Goal: Navigation & Orientation: Find specific page/section

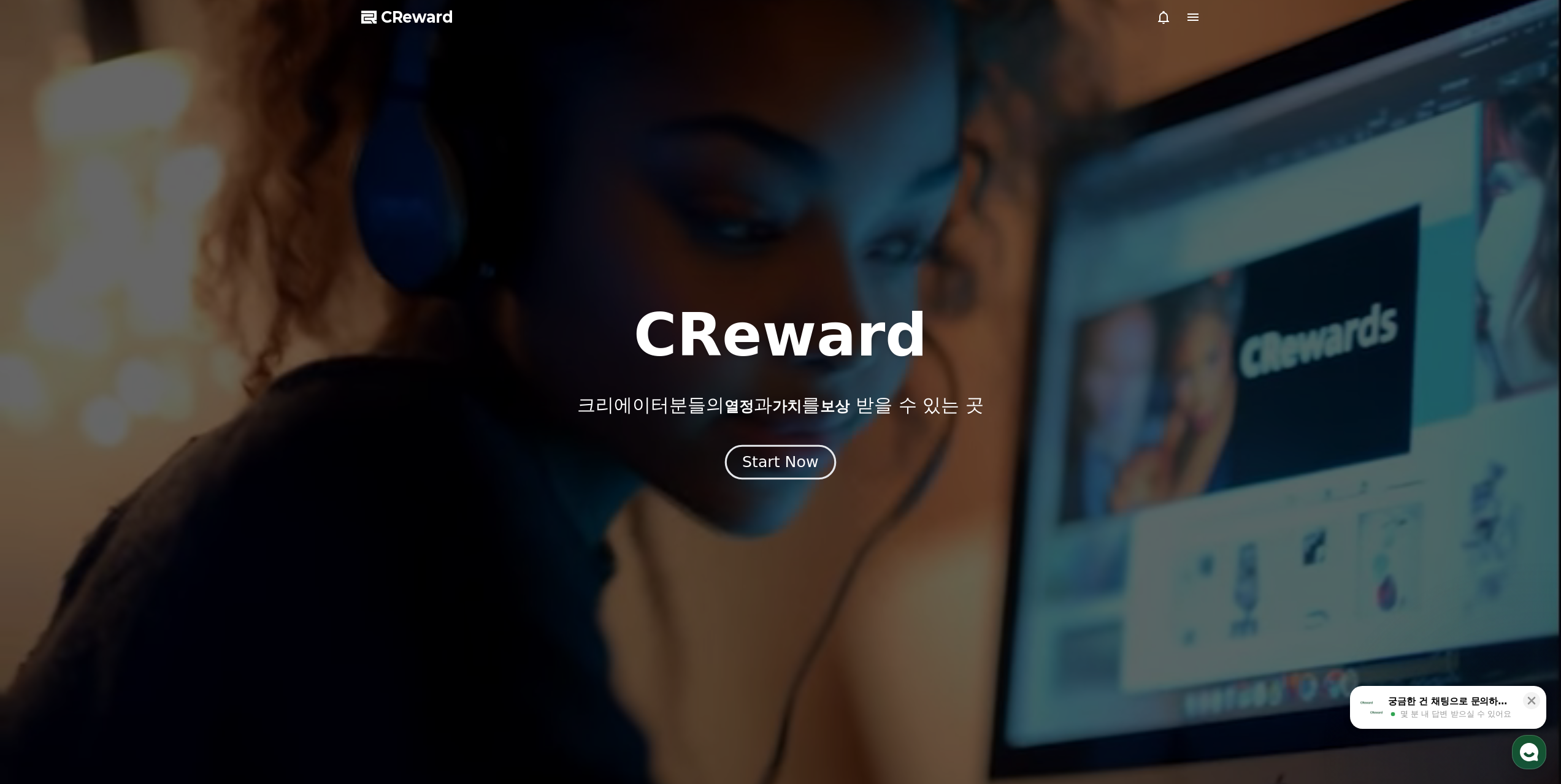
click at [773, 458] on div "Start Now" at bounding box center [780, 462] width 76 height 21
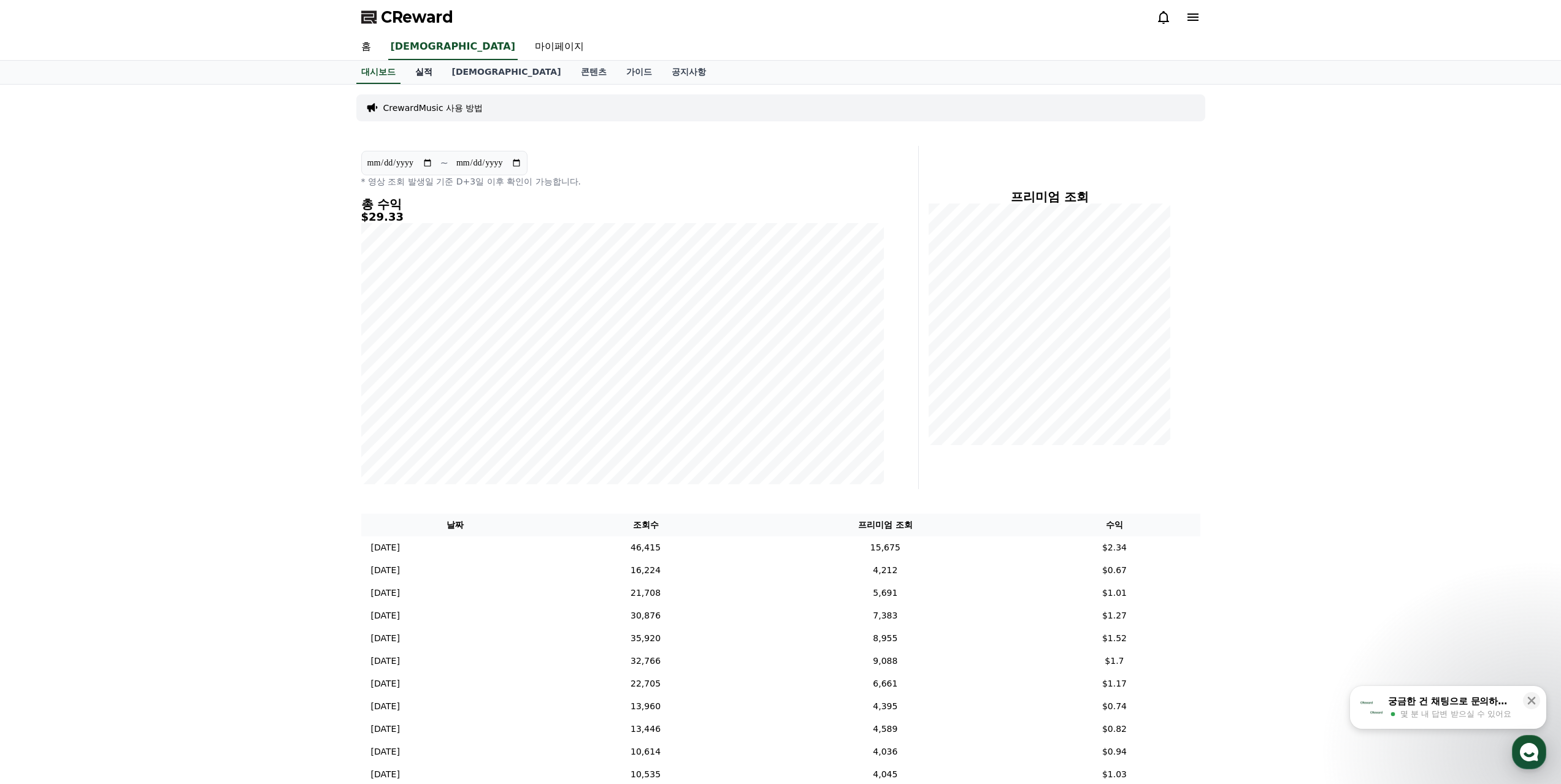
click at [415, 70] on link "실적" at bounding box center [424, 72] width 37 height 23
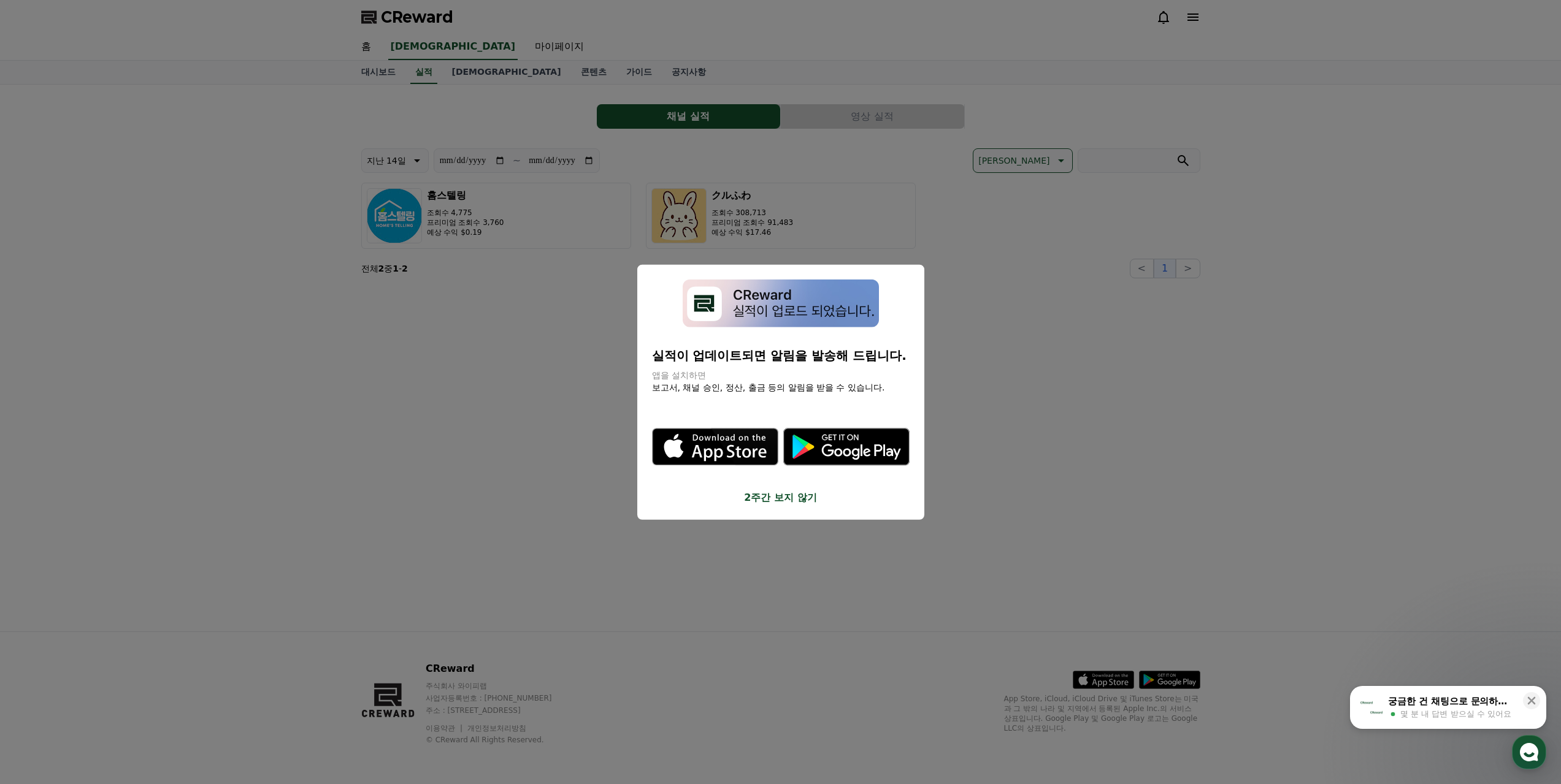
click at [796, 498] on button "2주간 보지 않기" at bounding box center [780, 498] width 258 height 15
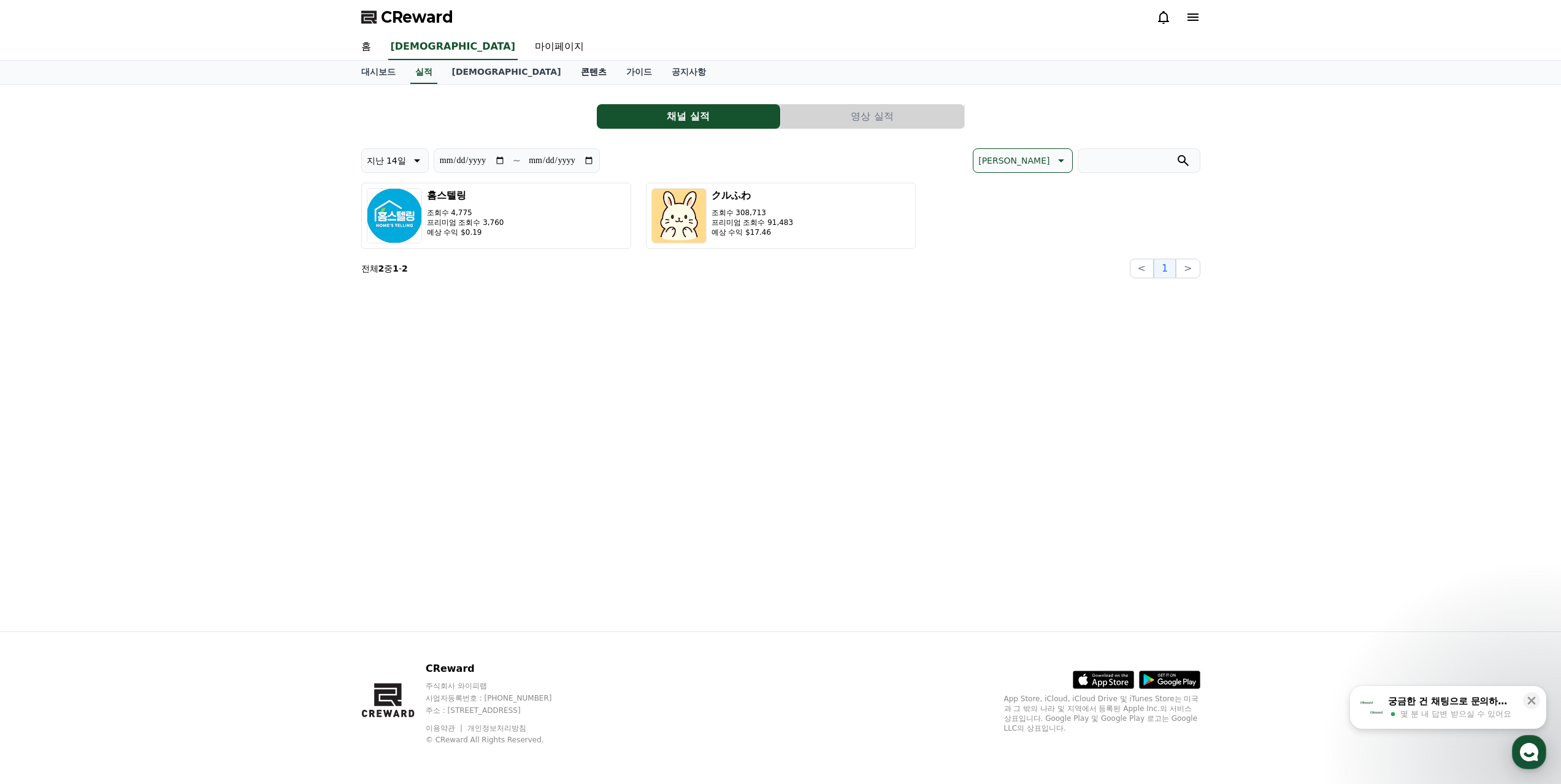
click at [571, 74] on link "콘텐츠" at bounding box center [594, 72] width 46 height 23
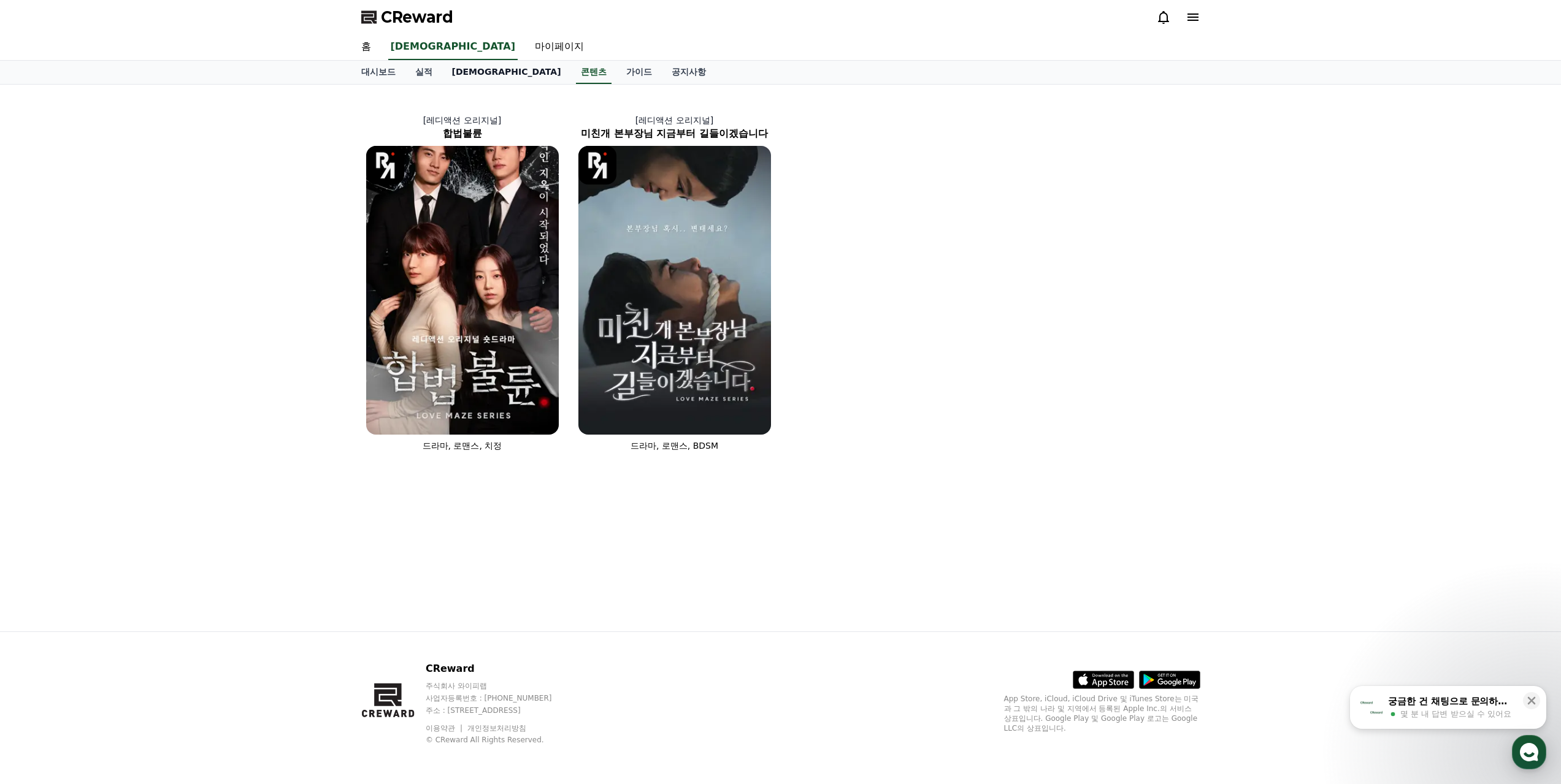
click at [450, 75] on link "[DEMOGRAPHIC_DATA]" at bounding box center [506, 72] width 129 height 23
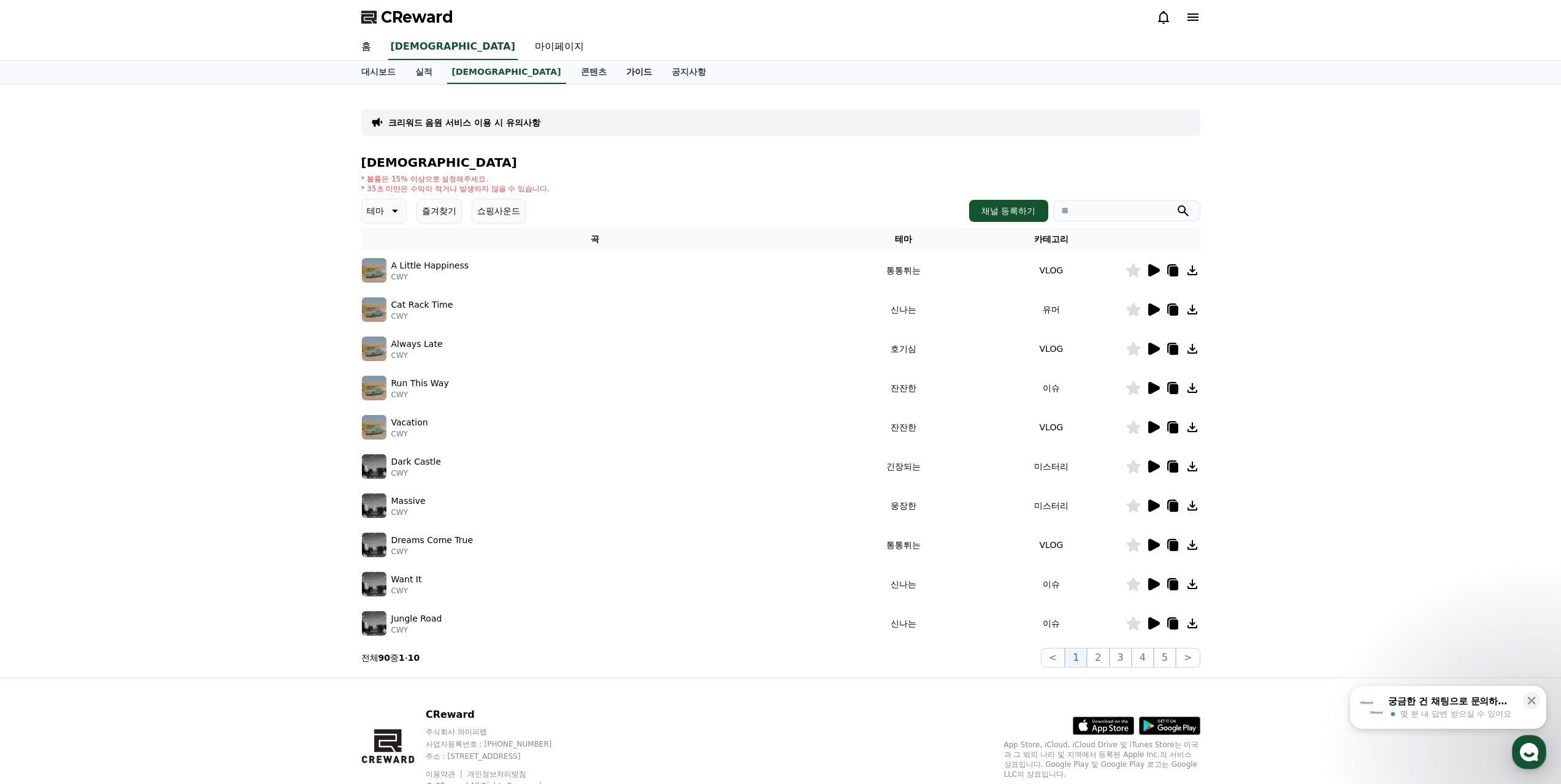
click at [616, 73] on link "가이드" at bounding box center [639, 72] width 46 height 23
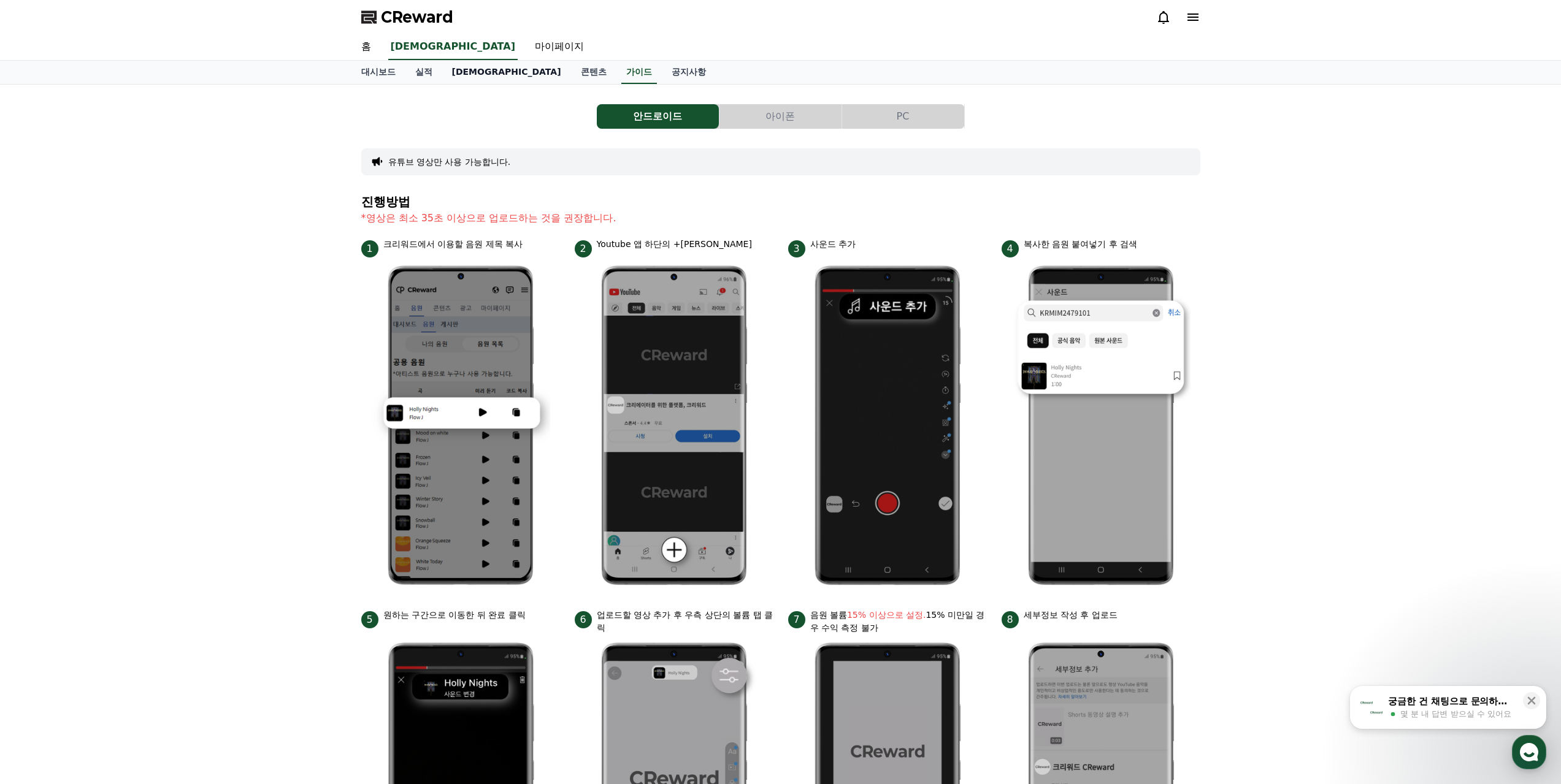
click at [442, 71] on link "[DEMOGRAPHIC_DATA]" at bounding box center [506, 72] width 129 height 23
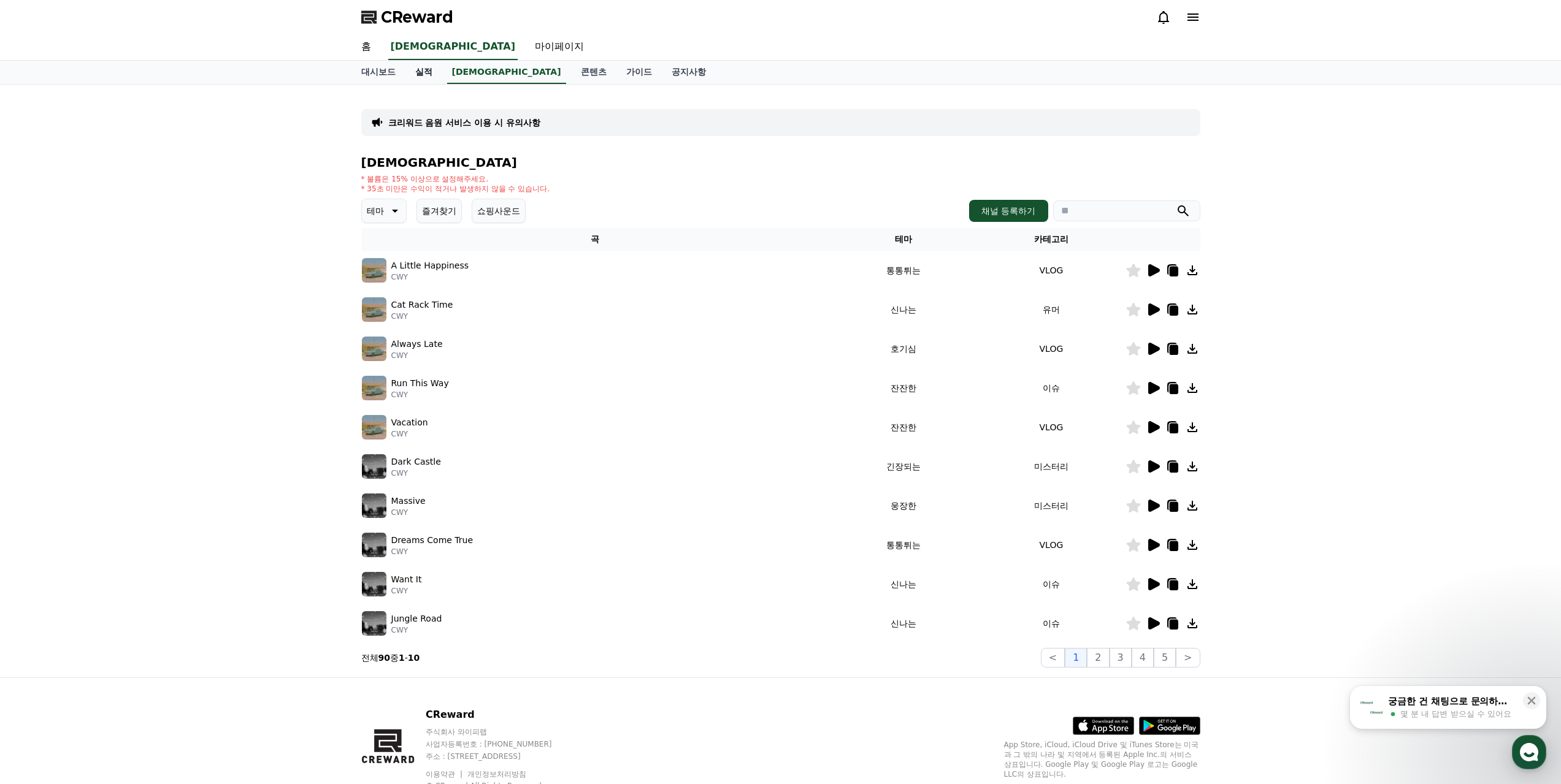
click at [421, 71] on link "실적" at bounding box center [424, 72] width 37 height 23
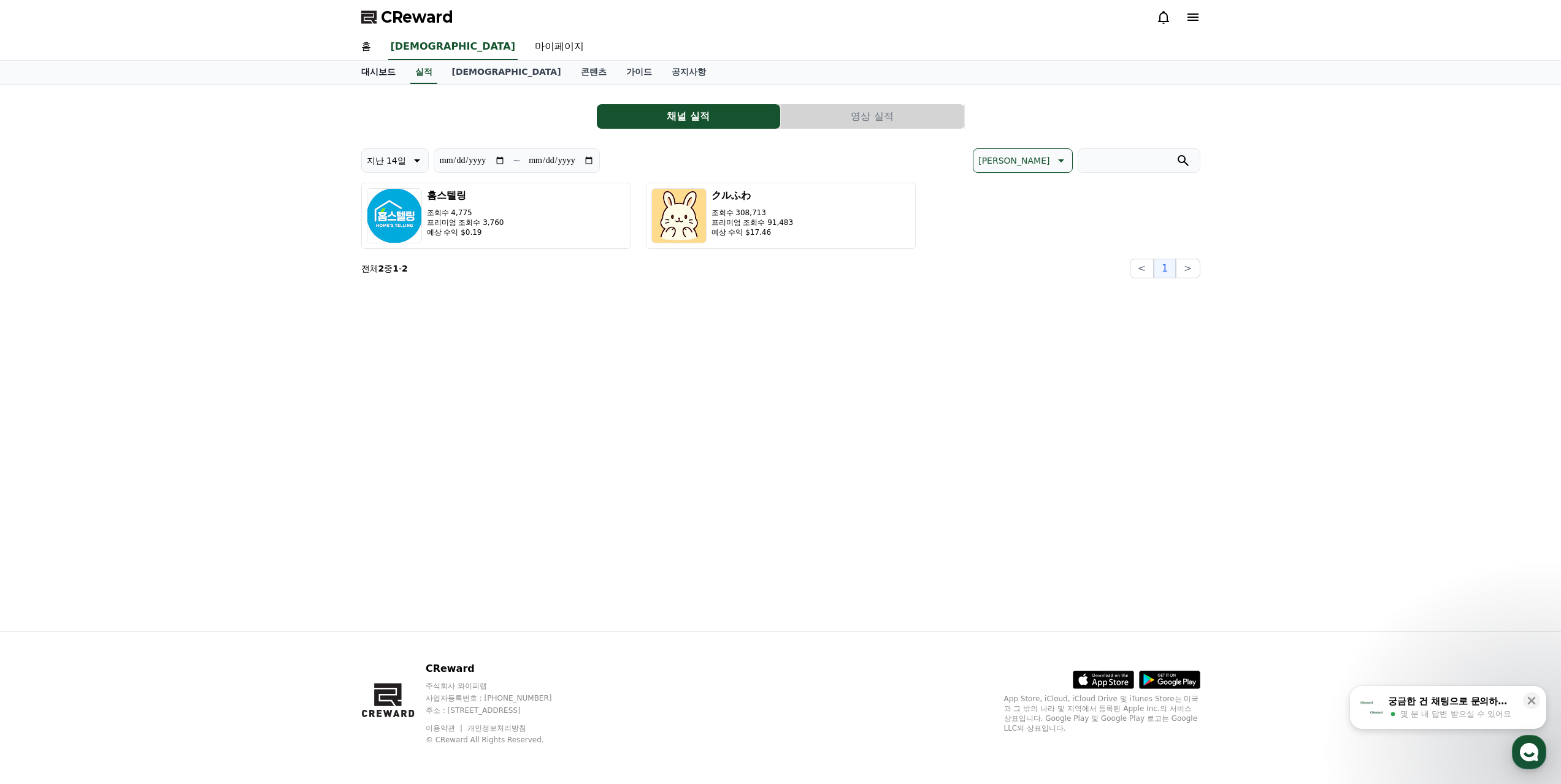
click at [369, 71] on link "대시보드" at bounding box center [379, 72] width 54 height 23
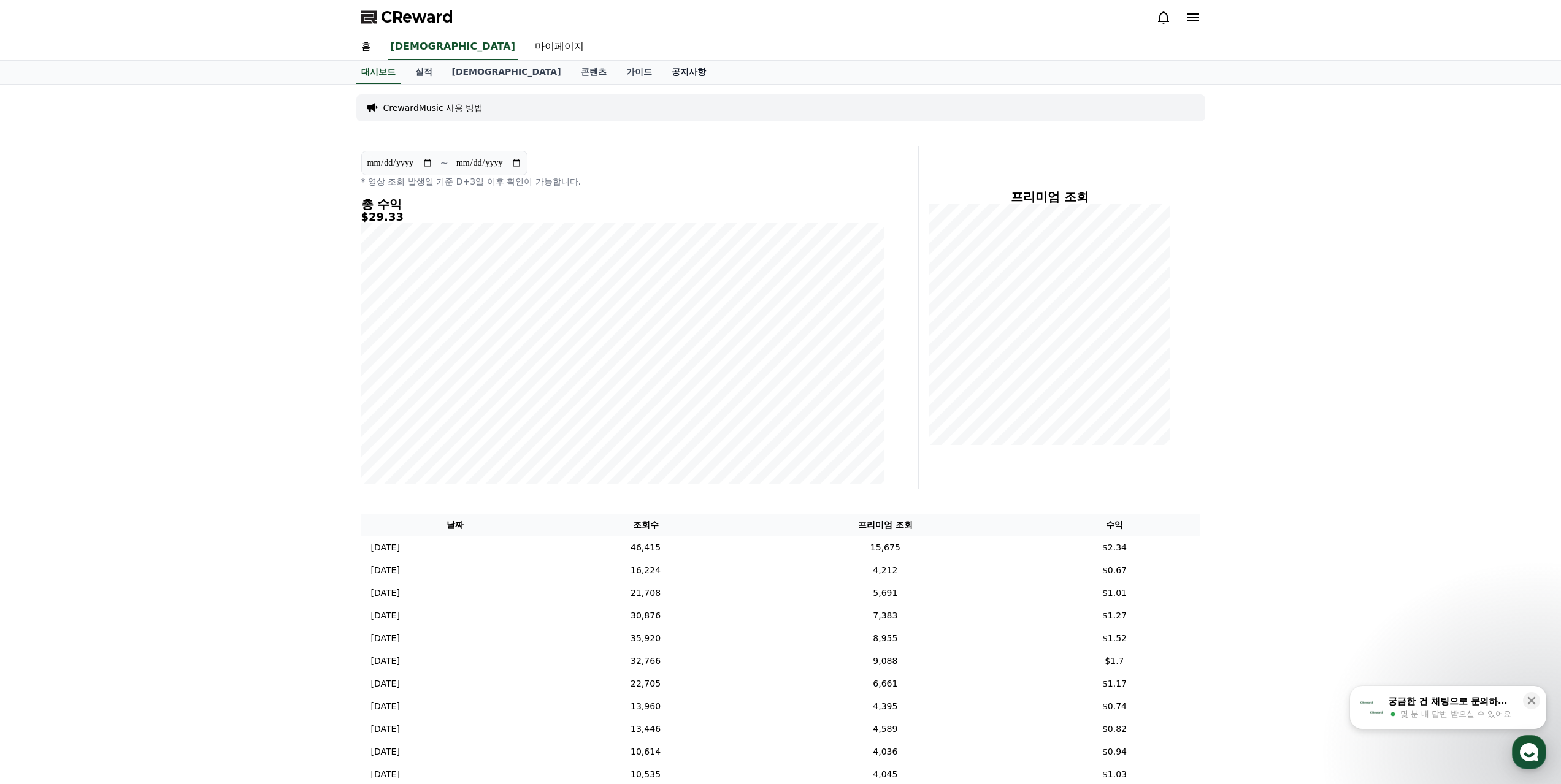
click at [662, 76] on link "공지사항" at bounding box center [689, 72] width 54 height 23
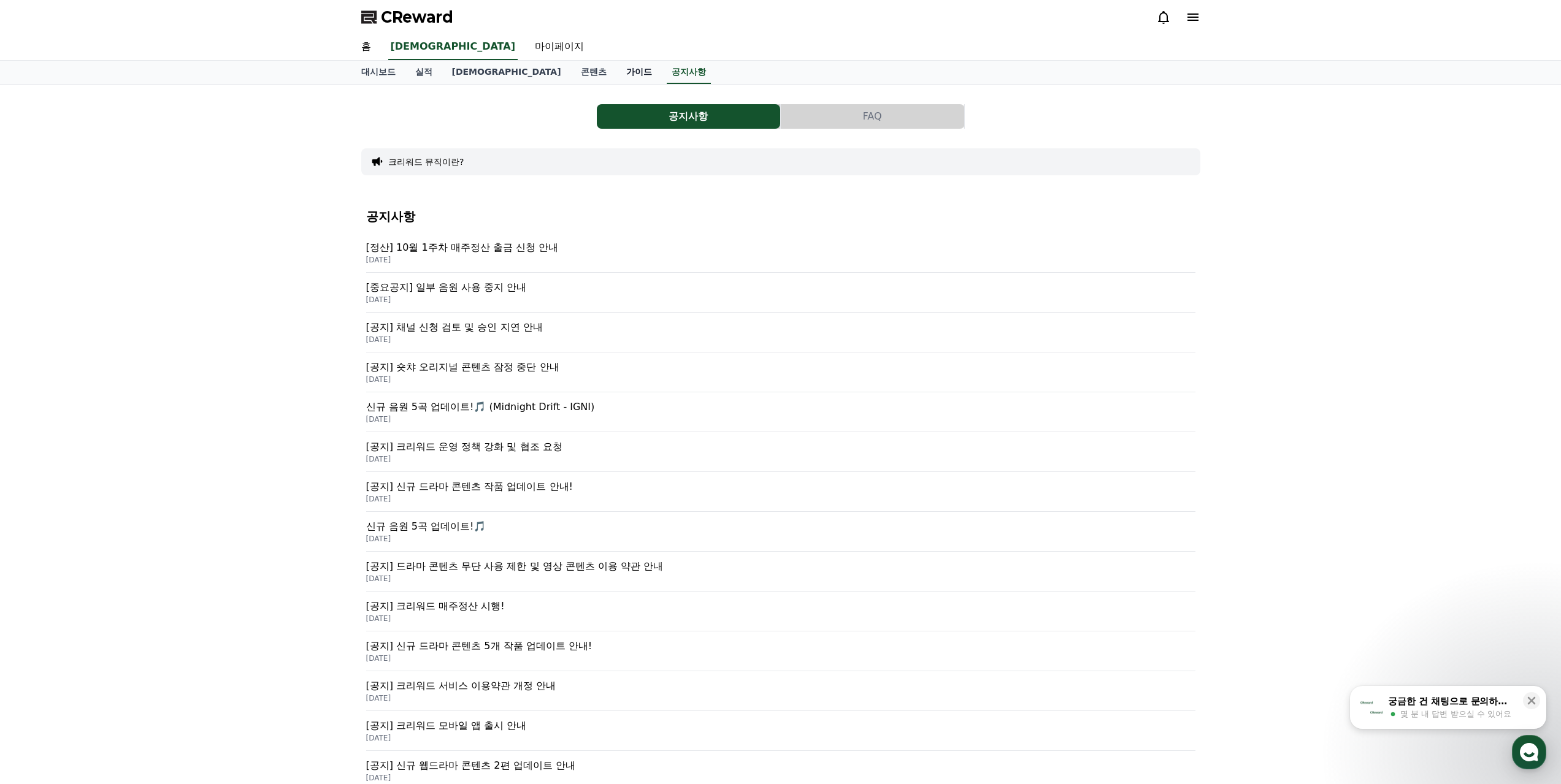
click at [616, 78] on link "가이드" at bounding box center [639, 72] width 46 height 23
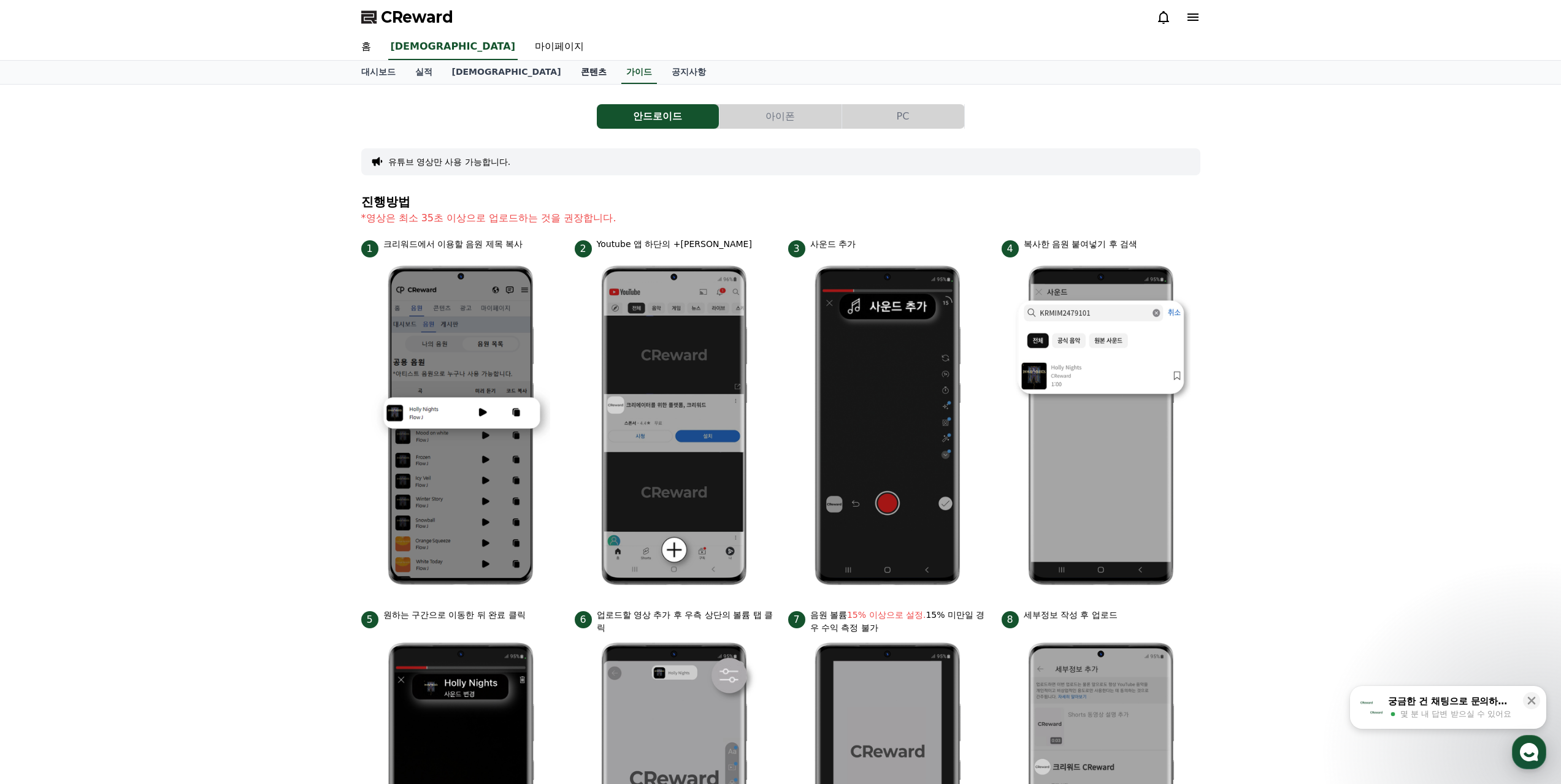
click at [571, 73] on link "콘텐츠" at bounding box center [594, 72] width 46 height 23
drag, startPoint x: 459, startPoint y: 73, endPoint x: 393, endPoint y: 71, distance: 66.0
click at [459, 72] on link "[DEMOGRAPHIC_DATA]" at bounding box center [506, 72] width 129 height 23
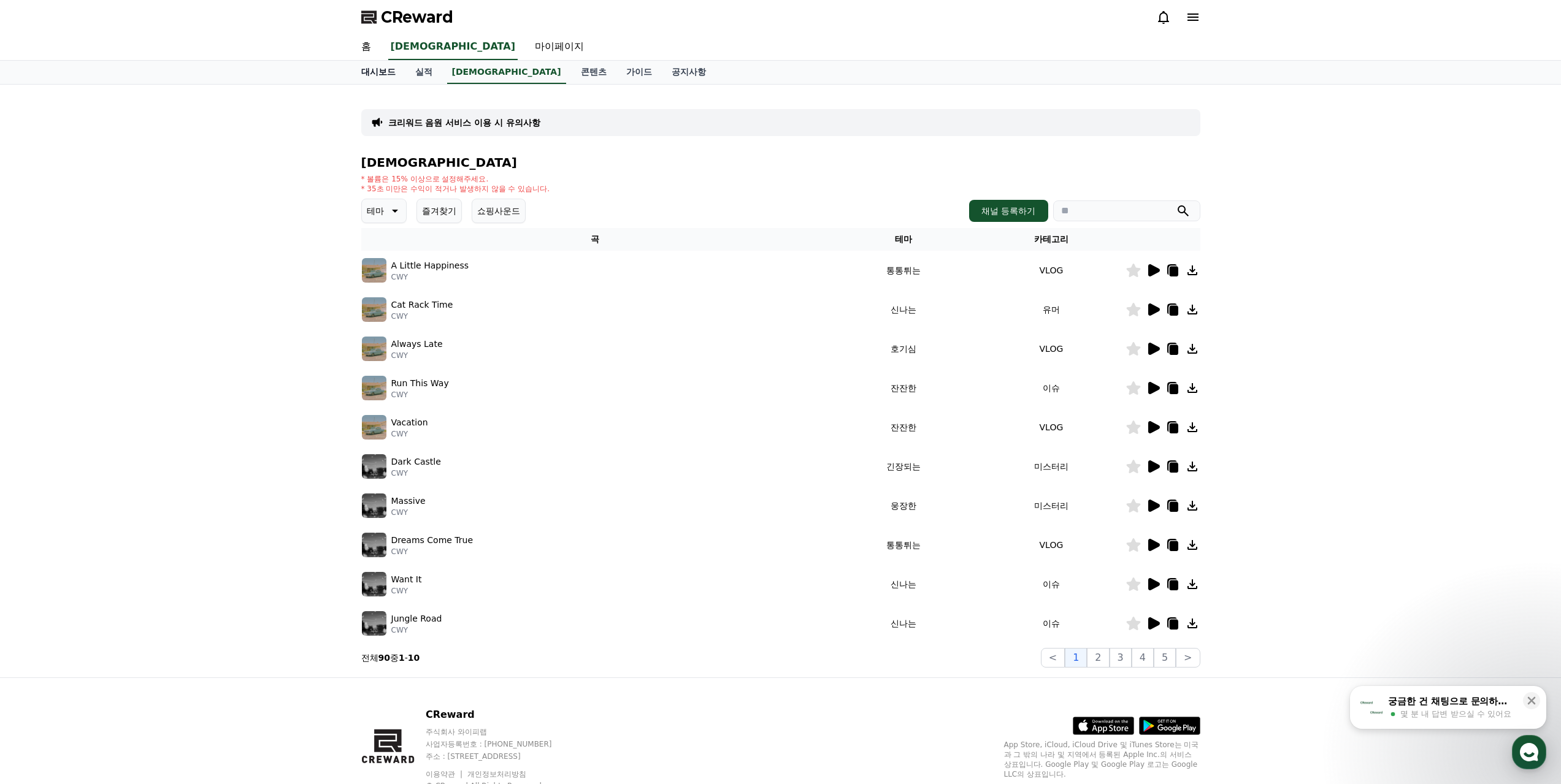
click at [393, 71] on link "대시보드" at bounding box center [379, 72] width 54 height 23
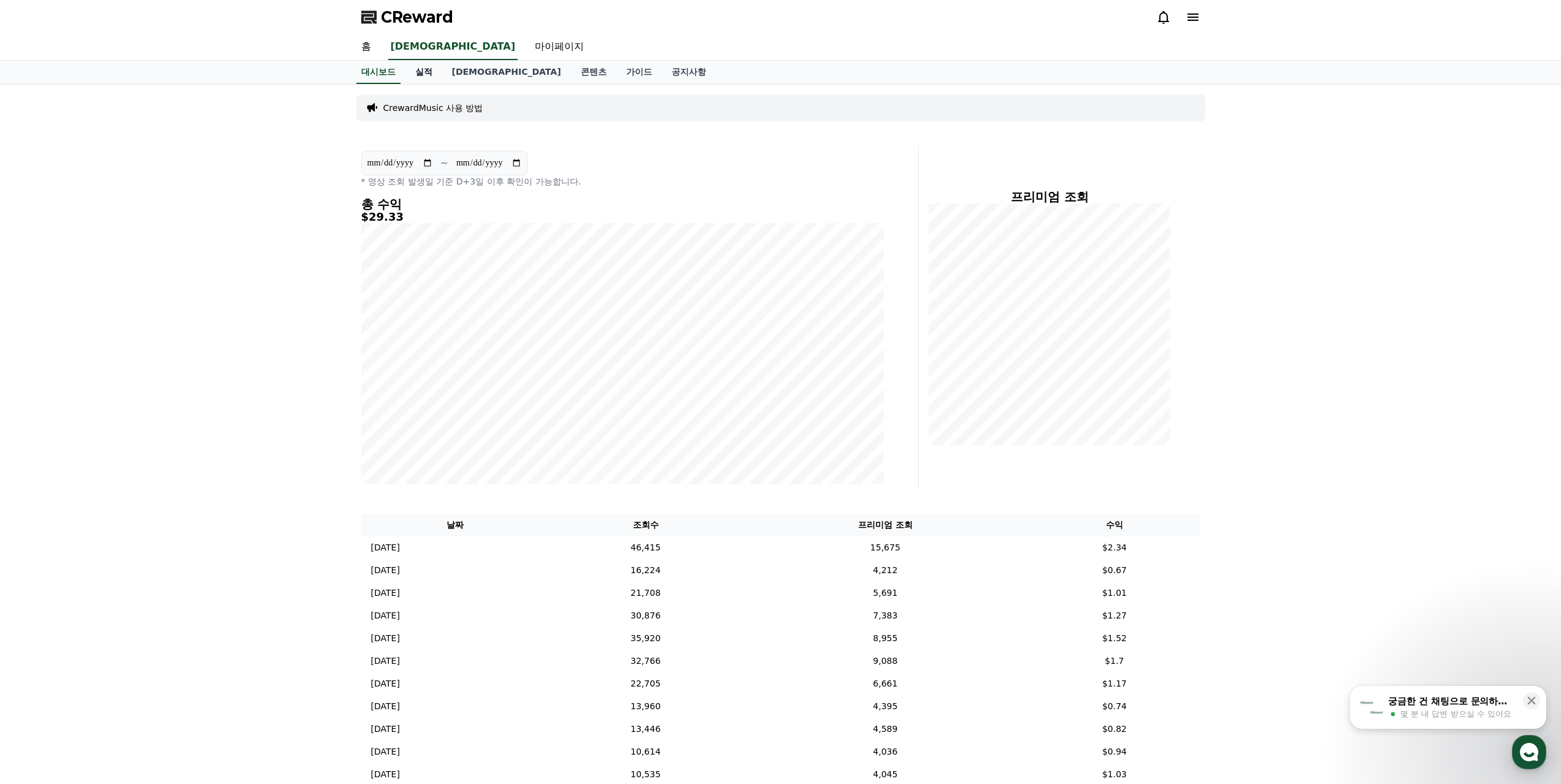
click at [423, 75] on link "실적" at bounding box center [424, 72] width 37 height 23
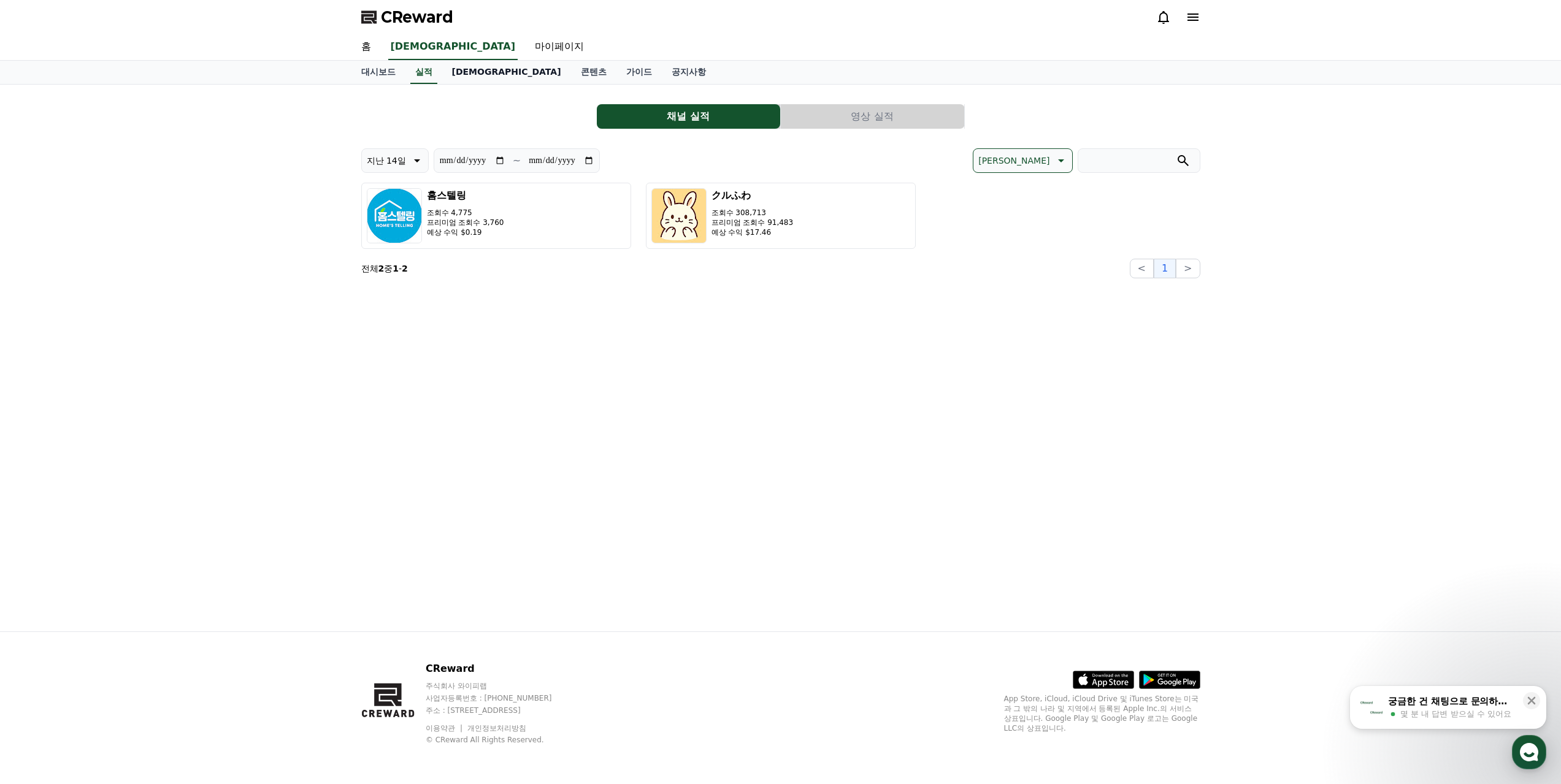
click at [462, 75] on link "[DEMOGRAPHIC_DATA]" at bounding box center [506, 72] width 129 height 23
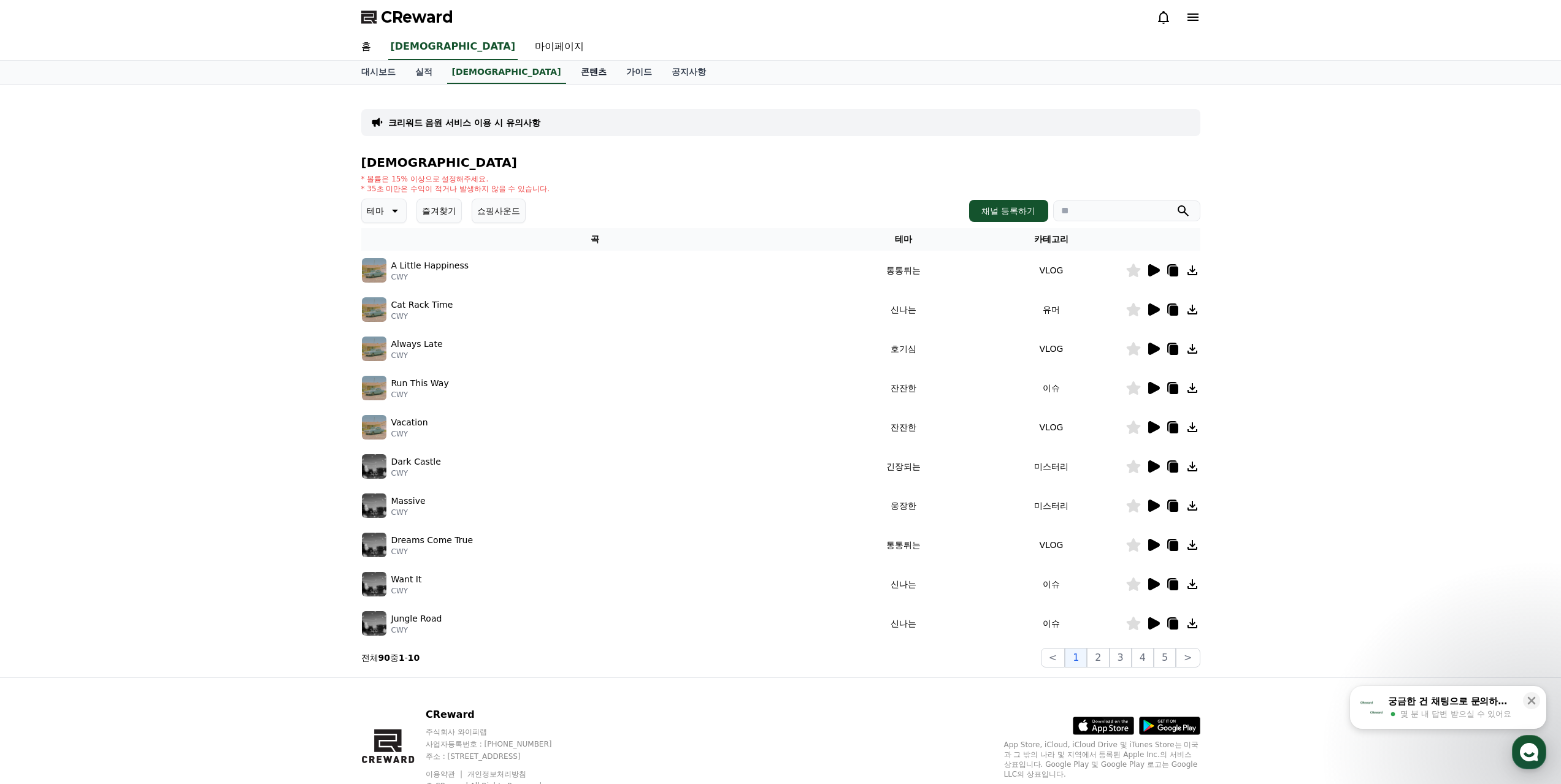
click at [571, 75] on link "콘텐츠" at bounding box center [594, 72] width 46 height 23
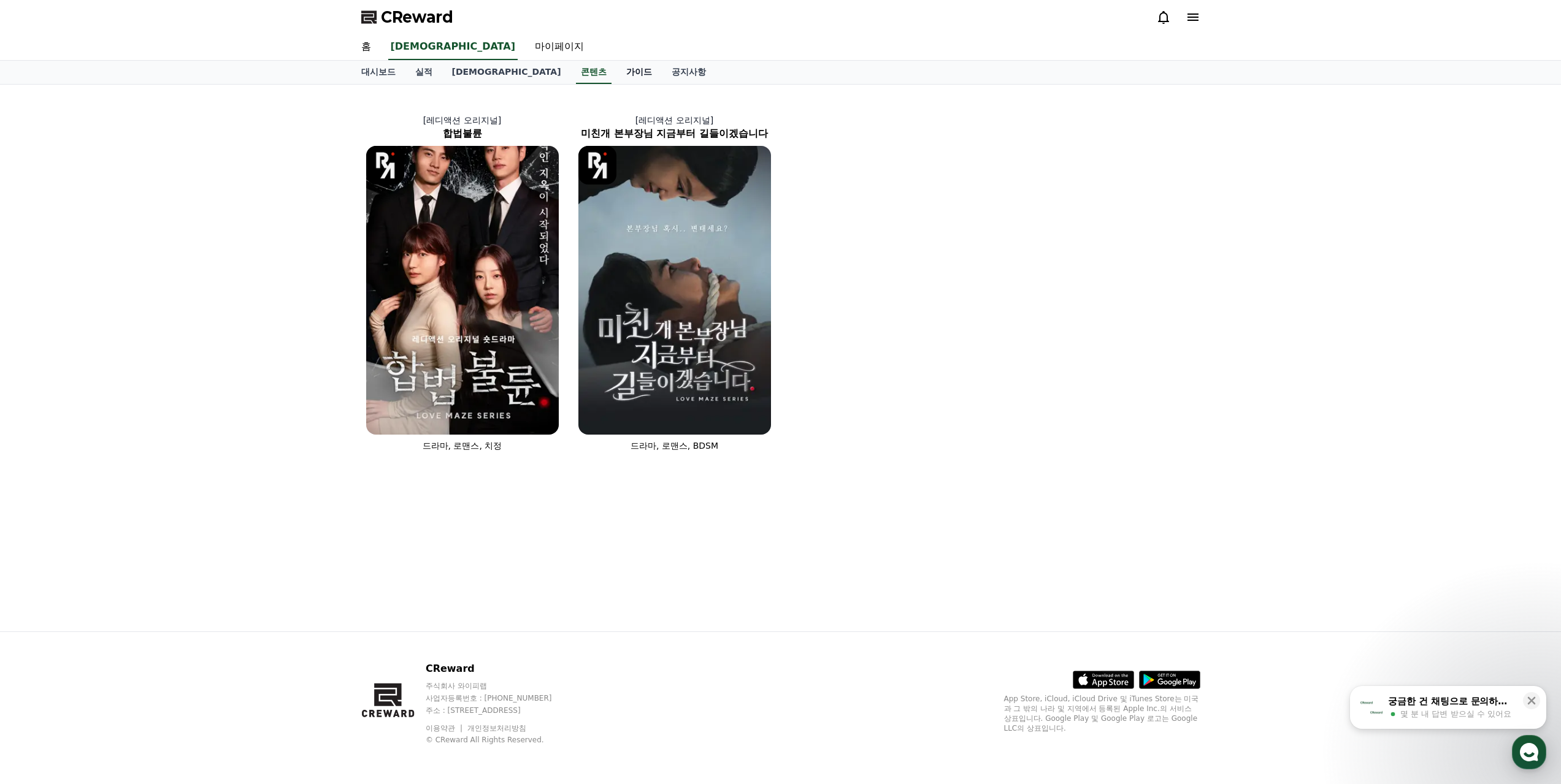
click at [616, 71] on link "가이드" at bounding box center [639, 72] width 46 height 23
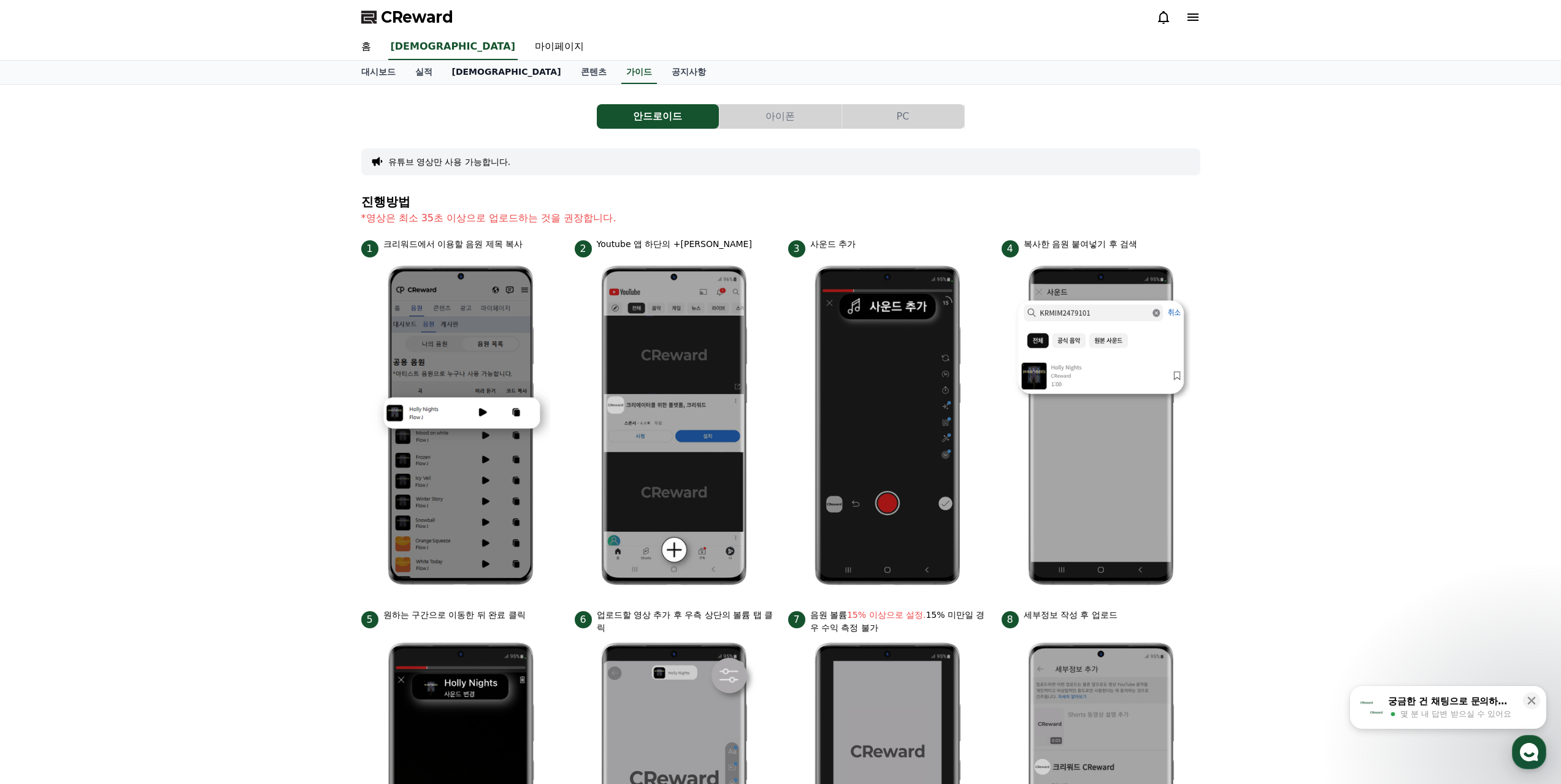
click at [457, 71] on link "[DEMOGRAPHIC_DATA]" at bounding box center [506, 72] width 129 height 23
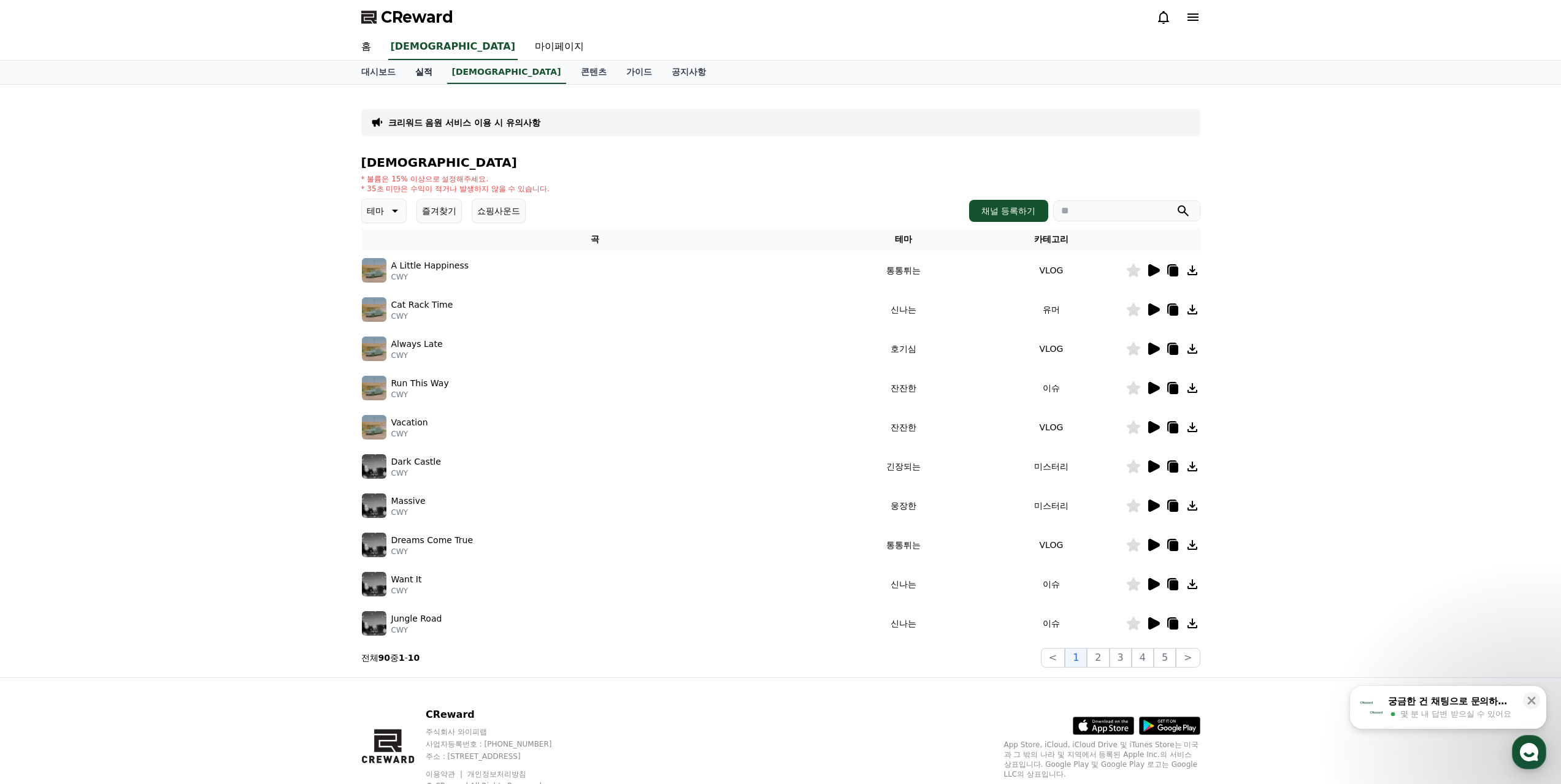
click at [420, 72] on link "실적" at bounding box center [424, 72] width 37 height 23
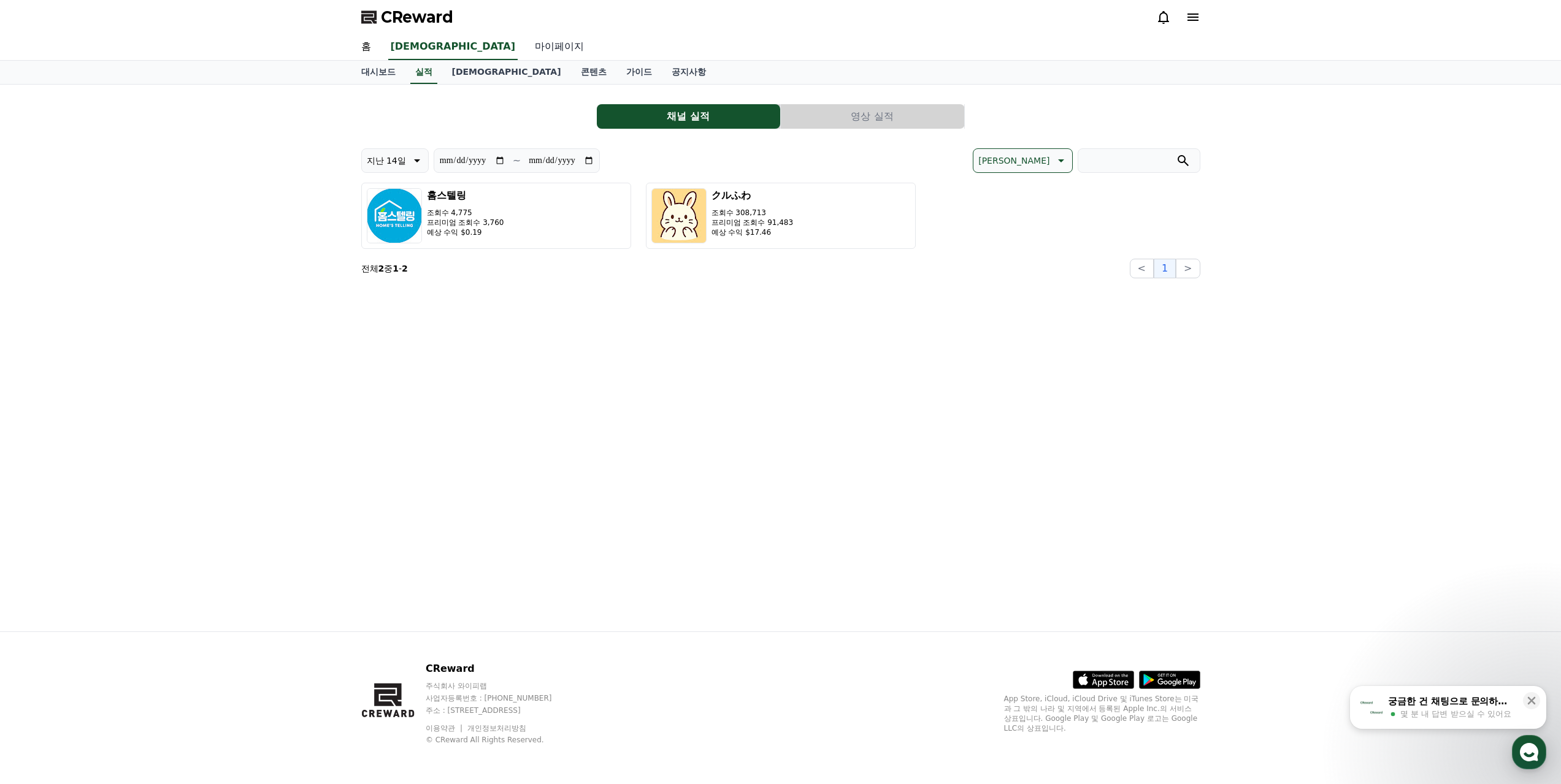
click at [525, 53] on link "마이페이지" at bounding box center [559, 47] width 69 height 26
select select "**********"
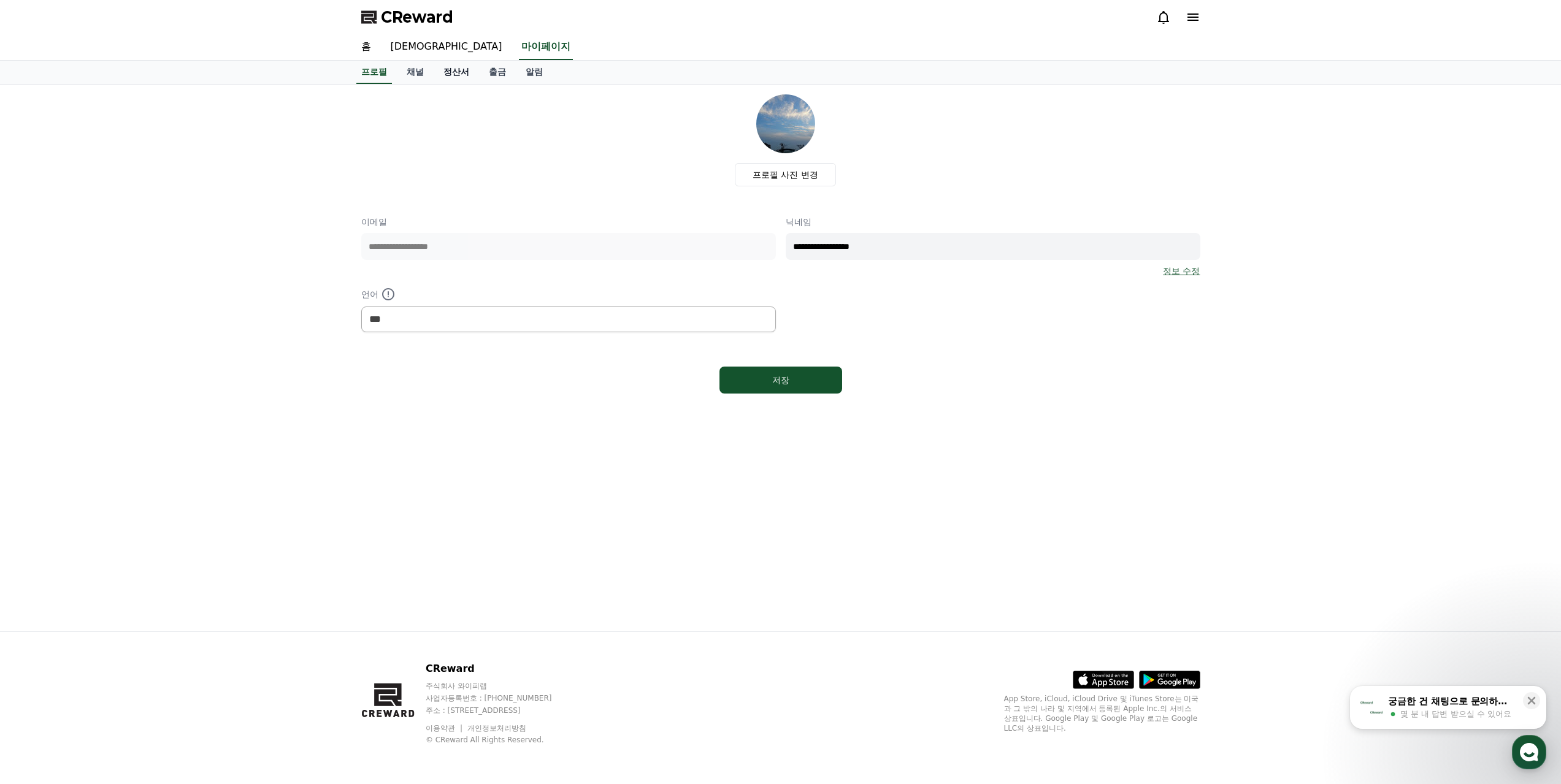
click at [459, 69] on link "정산서" at bounding box center [456, 72] width 46 height 23
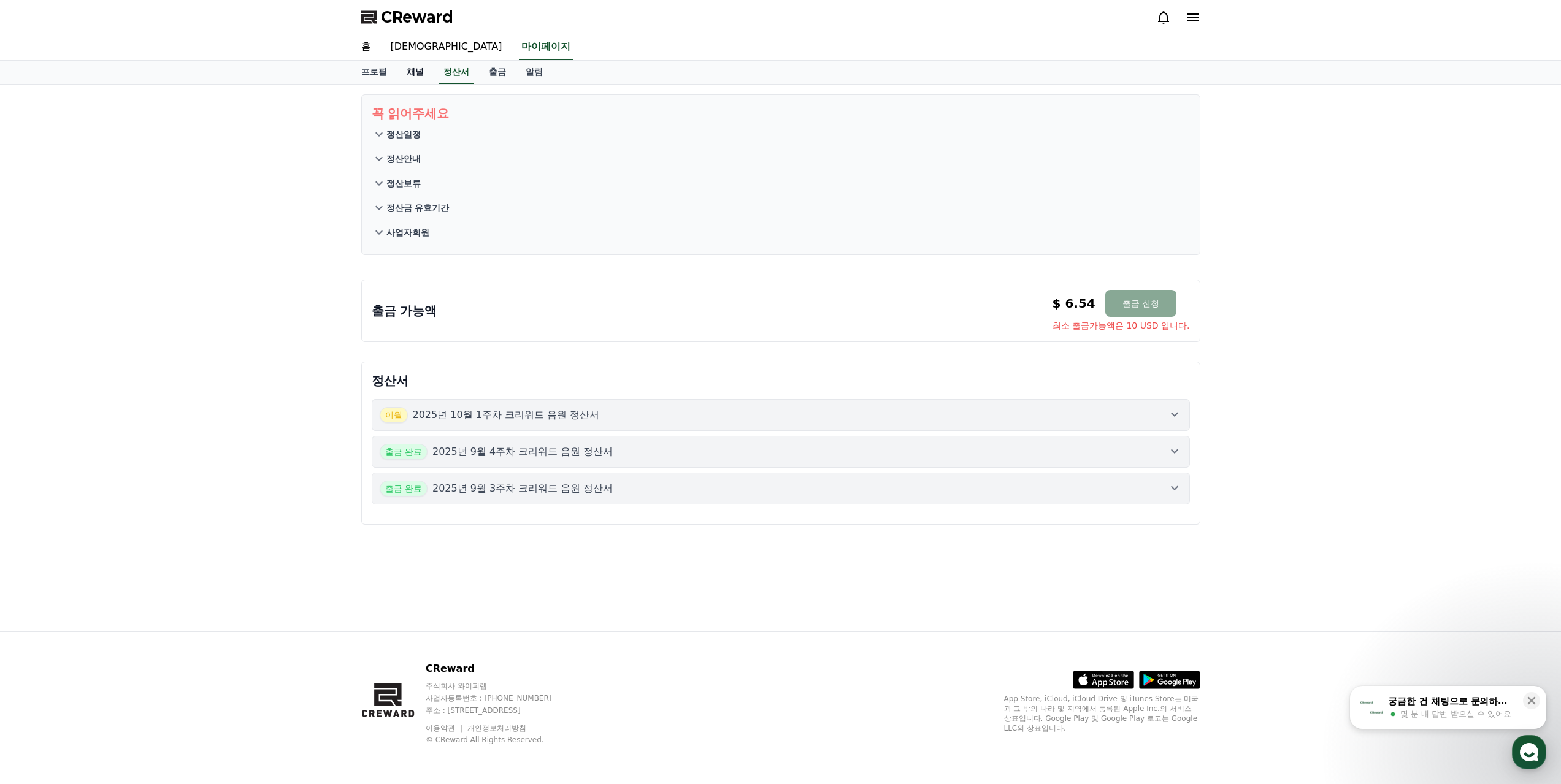
click at [416, 75] on link "채널" at bounding box center [416, 72] width 37 height 23
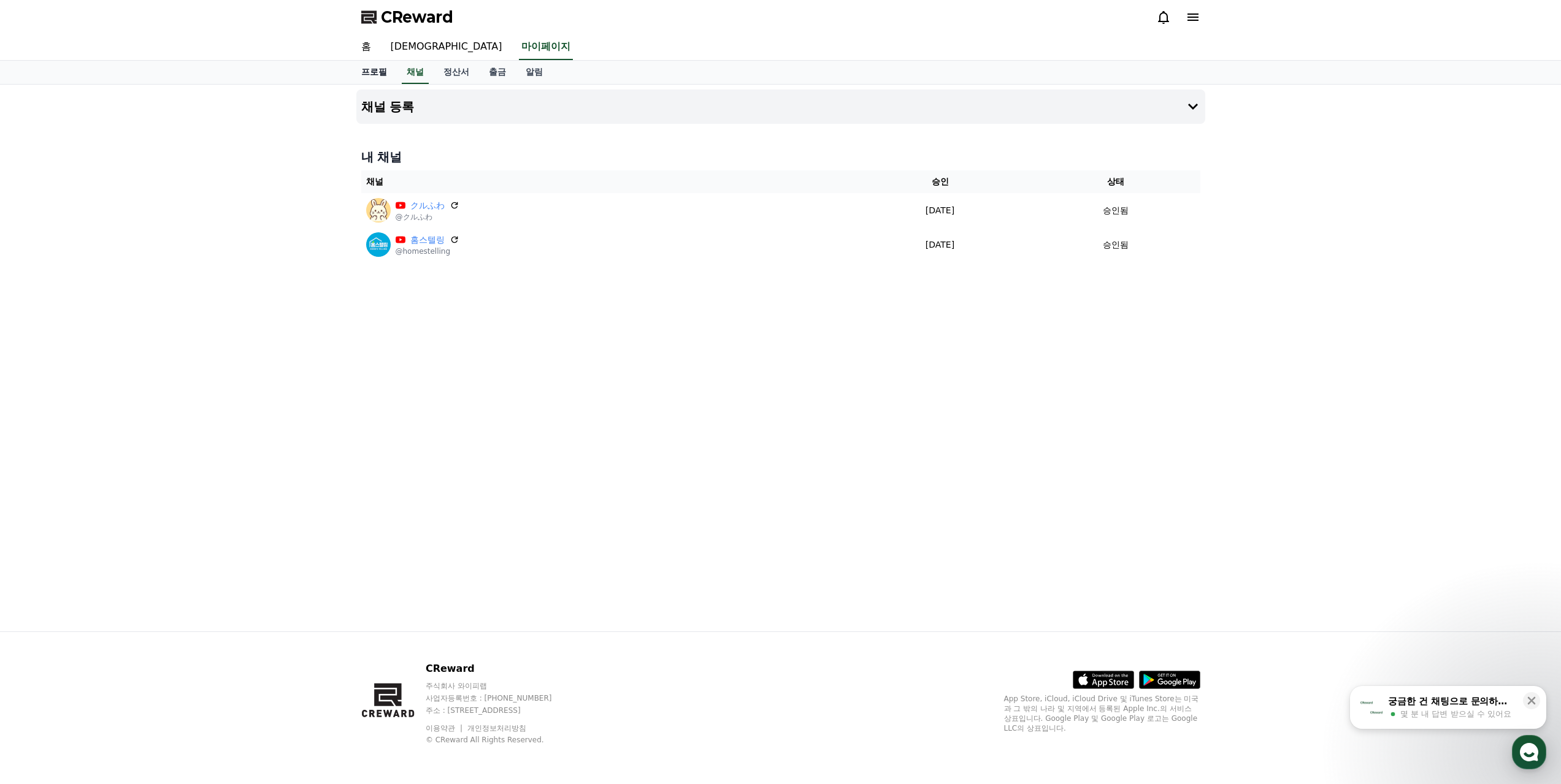
click at [389, 74] on link "프로필" at bounding box center [374, 72] width 46 height 23
select select "**********"
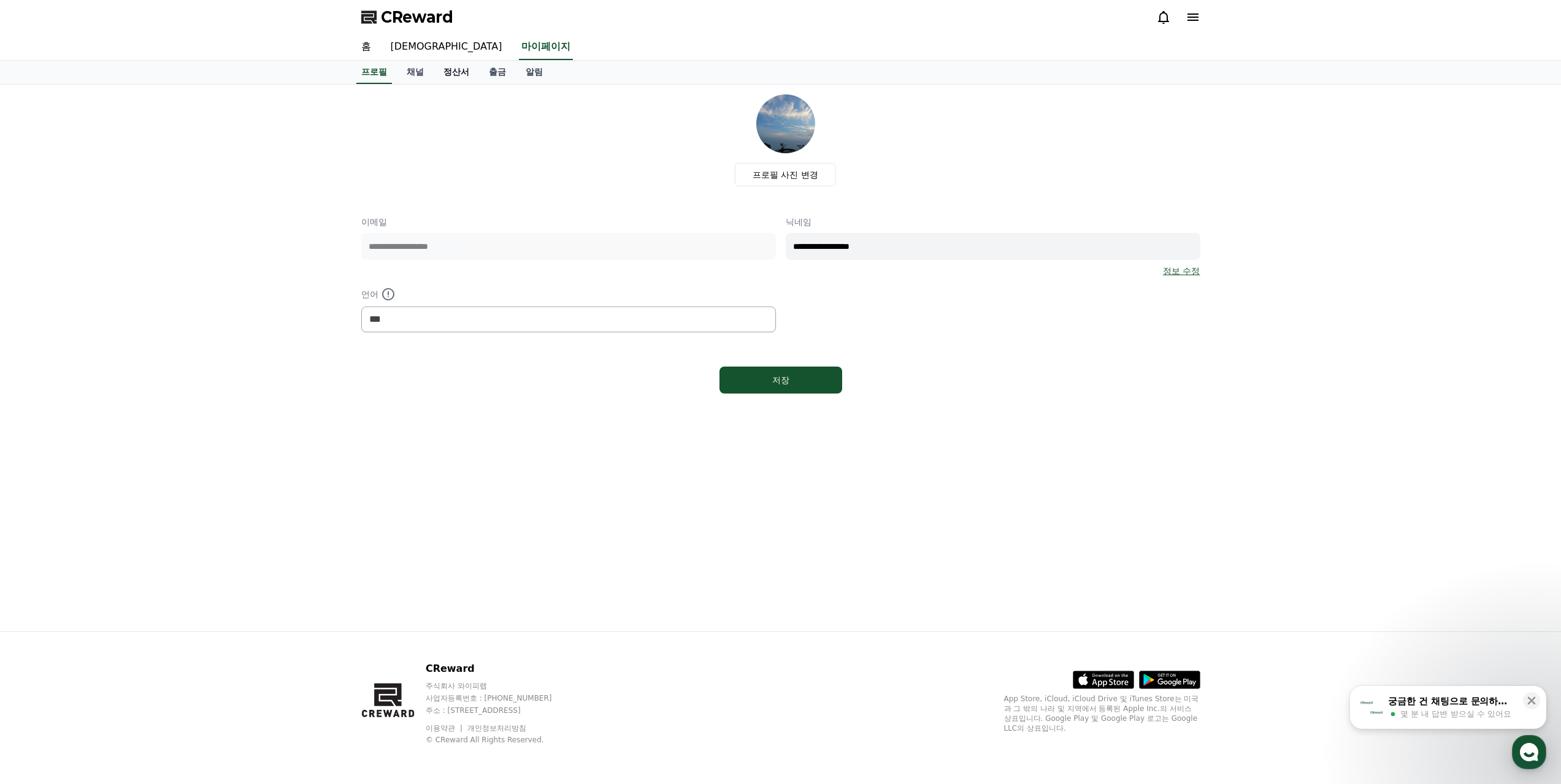
click at [446, 71] on link "정산서" at bounding box center [456, 72] width 46 height 23
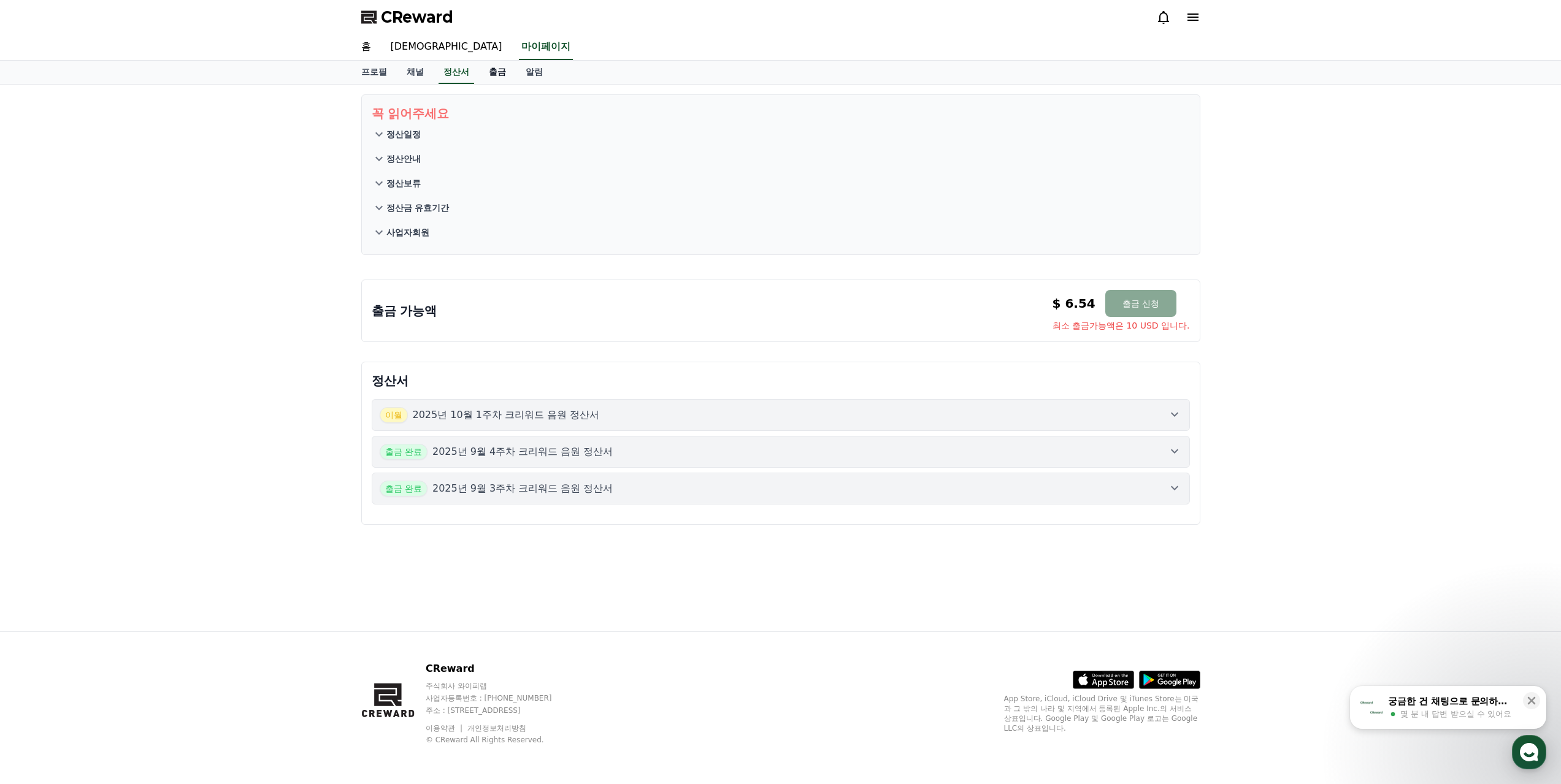
click at [496, 70] on link "출금" at bounding box center [497, 72] width 37 height 23
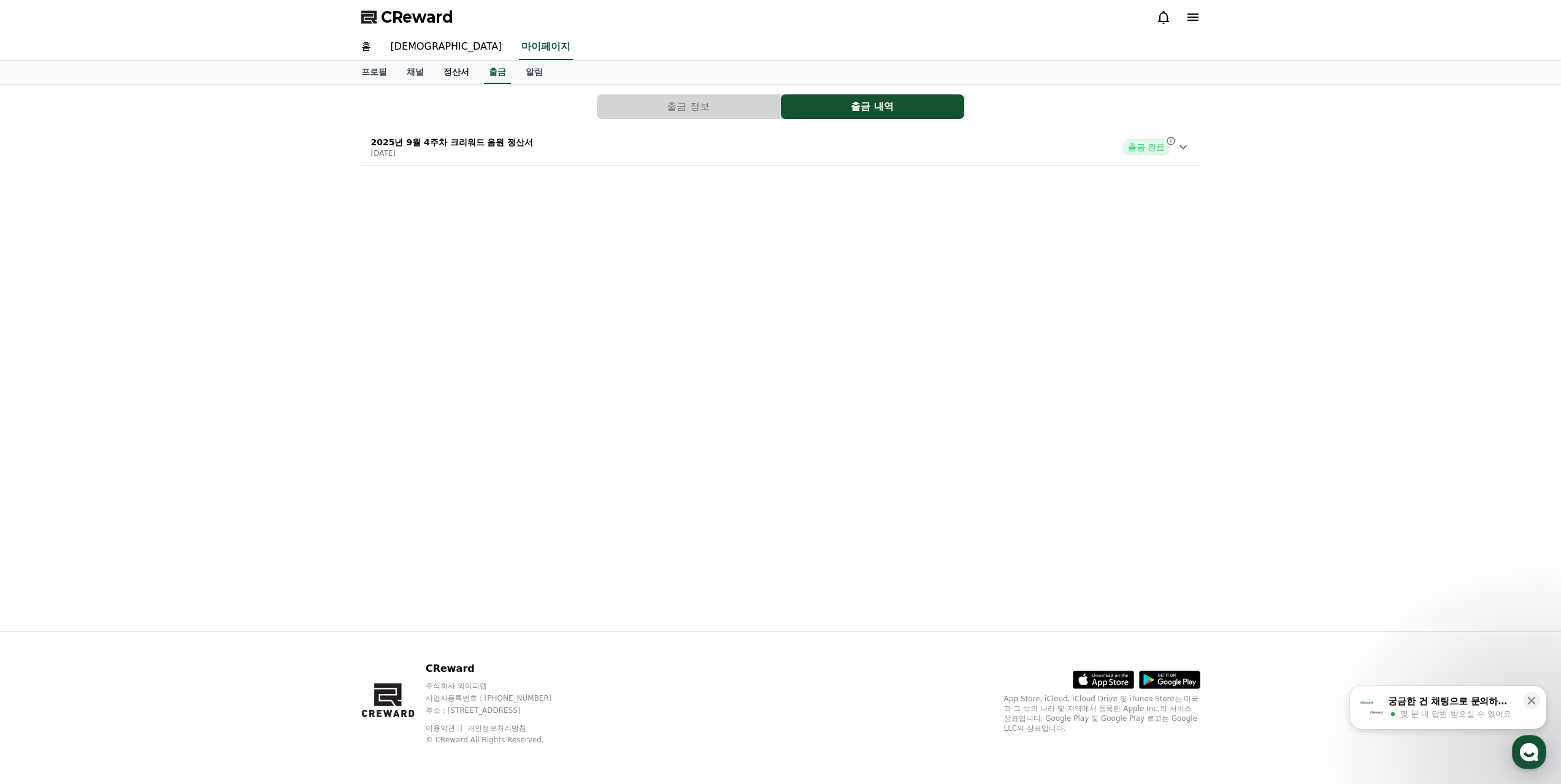
click at [472, 79] on link "정산서" at bounding box center [456, 72] width 46 height 23
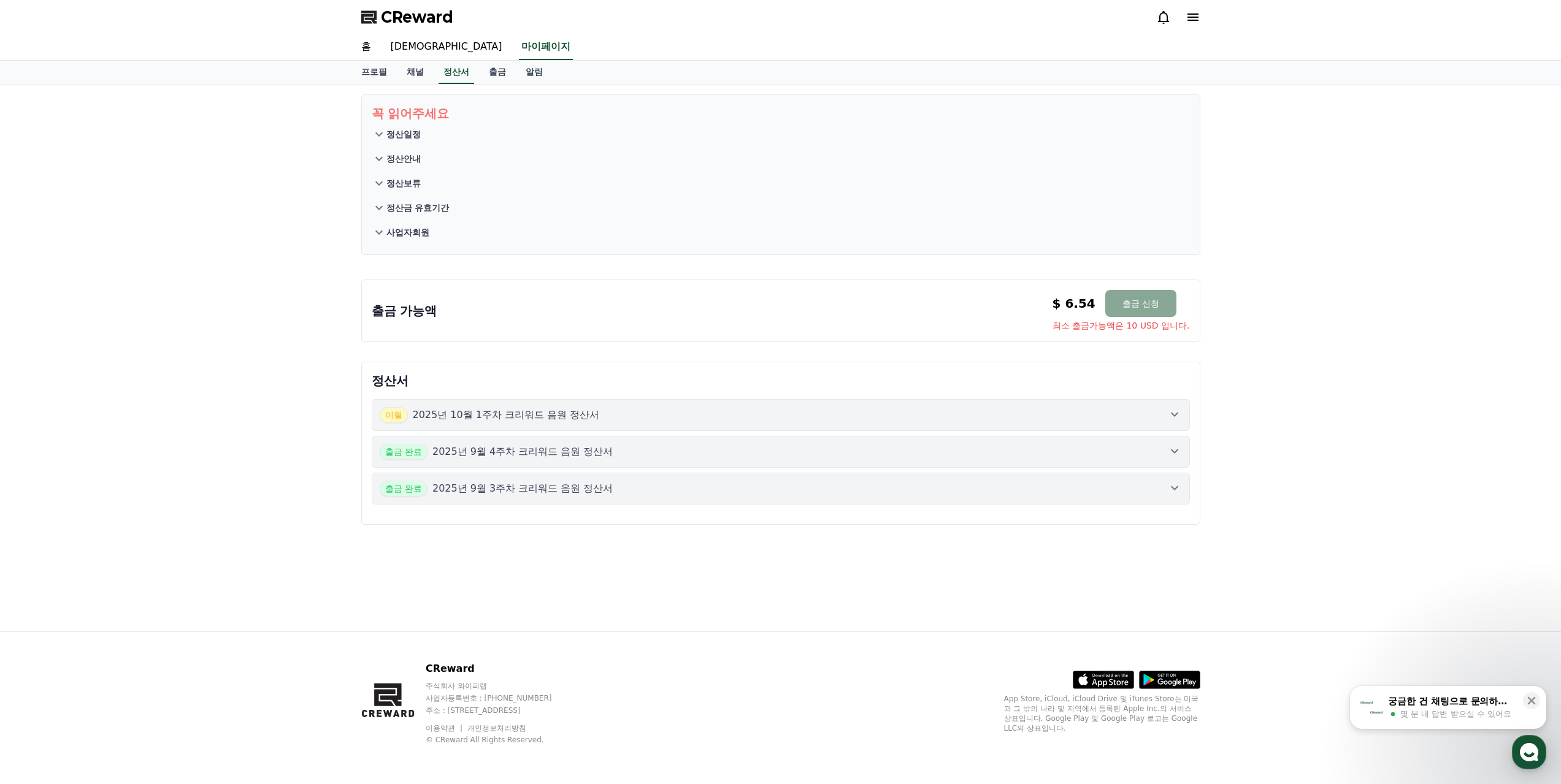
click at [428, 213] on p "정산금 유효기간" at bounding box center [418, 208] width 63 height 13
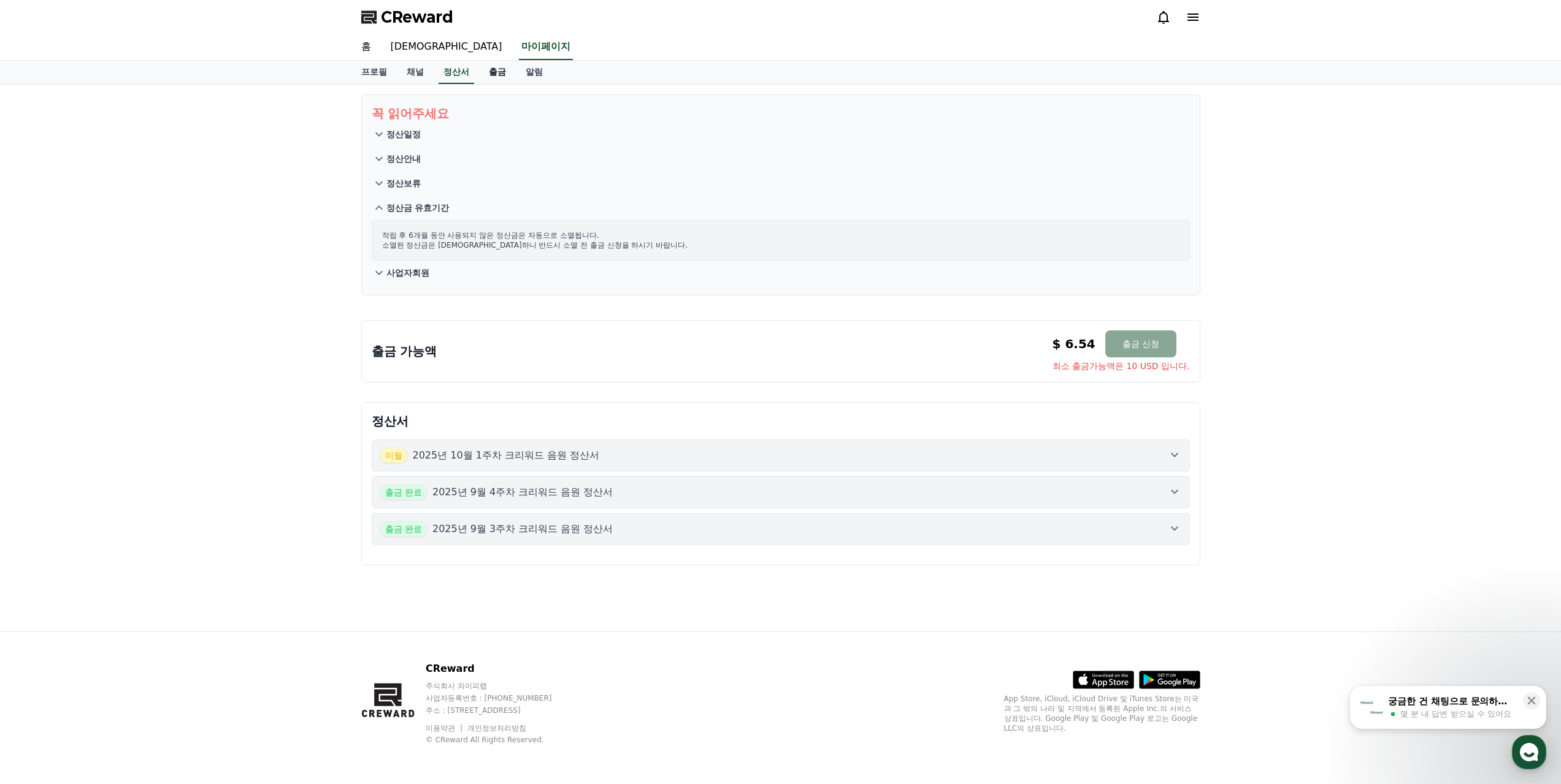
click at [499, 77] on link "출금" at bounding box center [497, 72] width 37 height 23
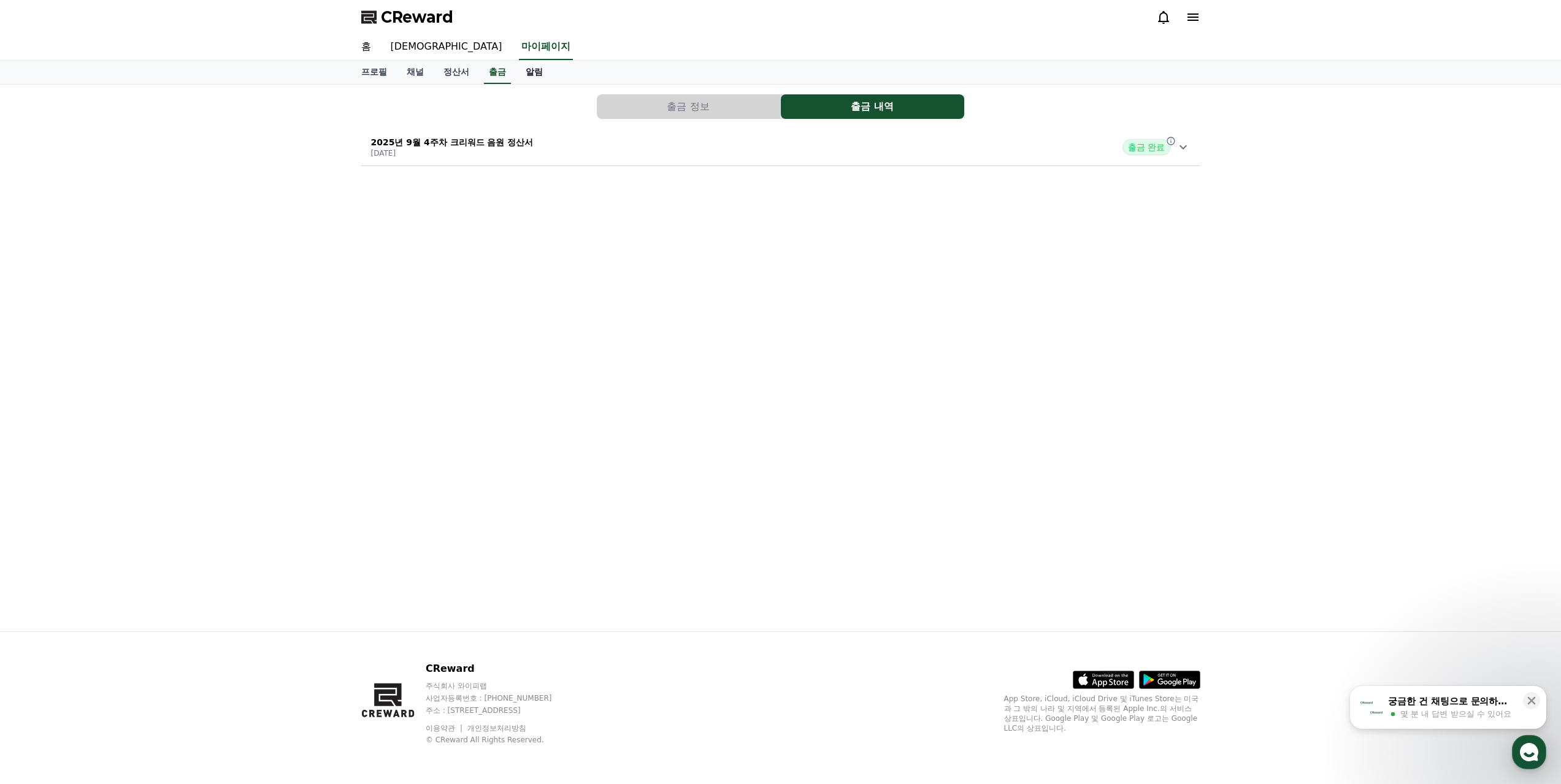
click at [530, 73] on link "알림" at bounding box center [534, 72] width 37 height 23
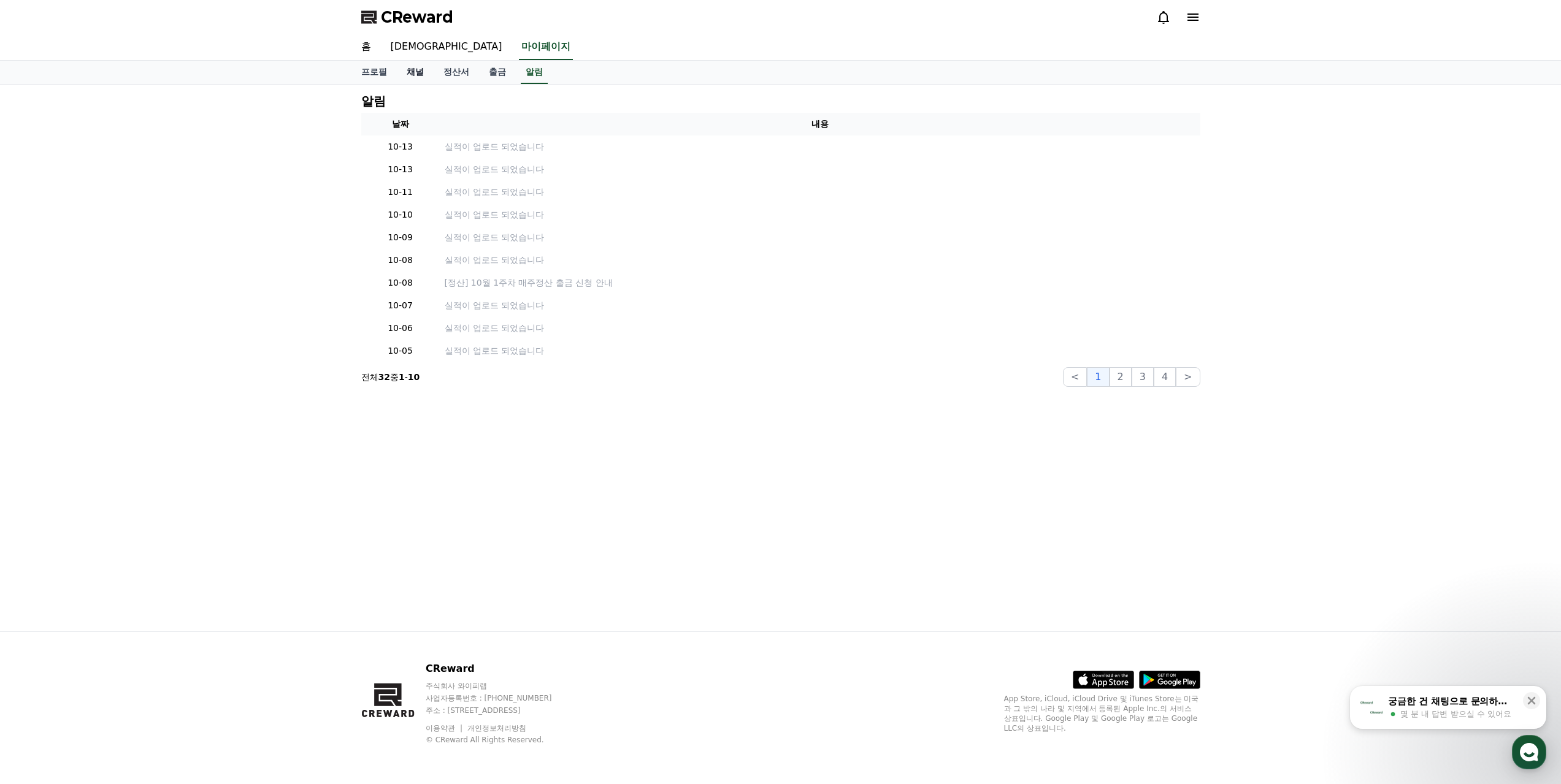
click at [423, 71] on link "채널" at bounding box center [416, 72] width 37 height 23
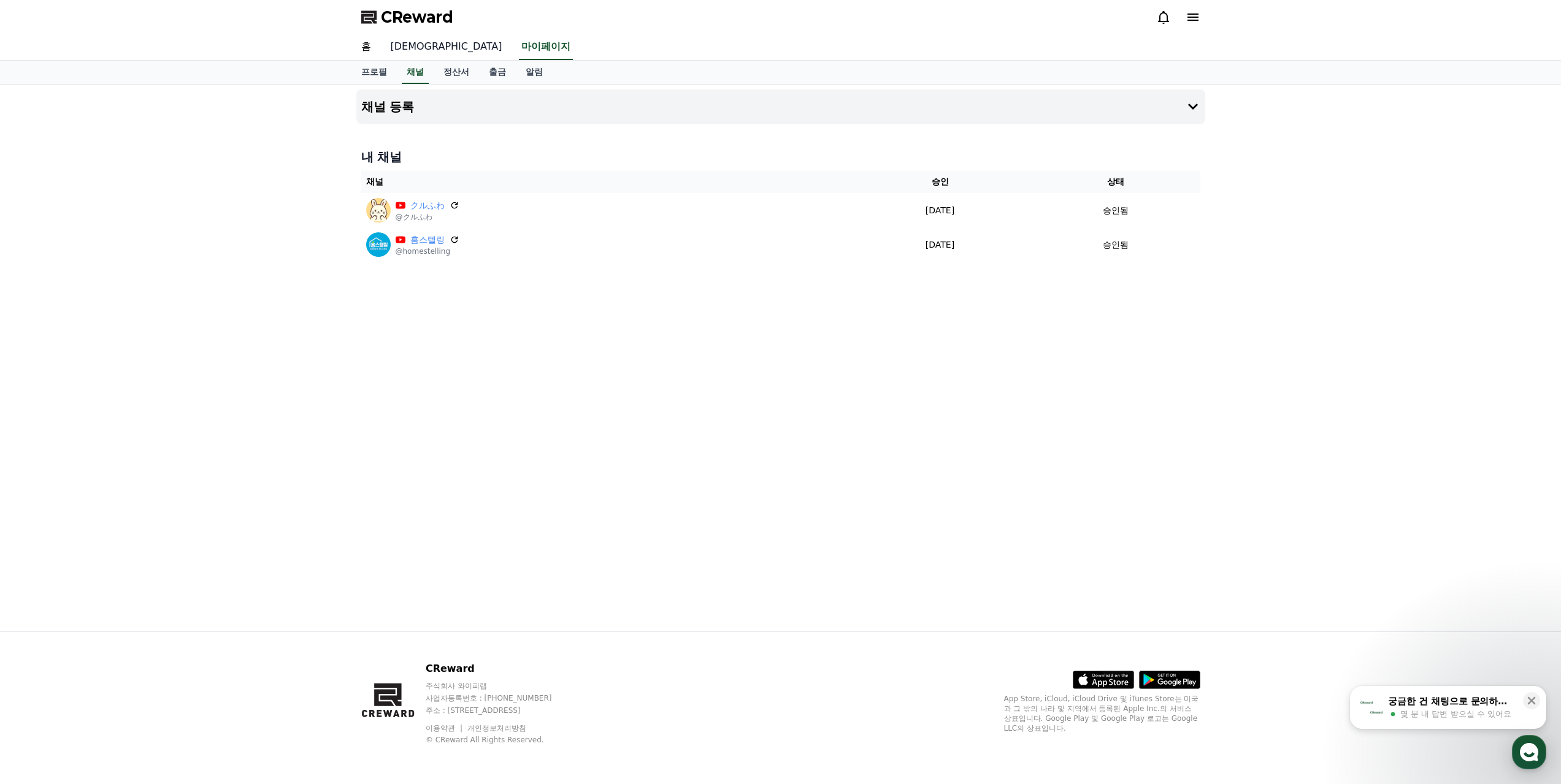
click at [404, 48] on link "[DEMOGRAPHIC_DATA]" at bounding box center [446, 47] width 131 height 26
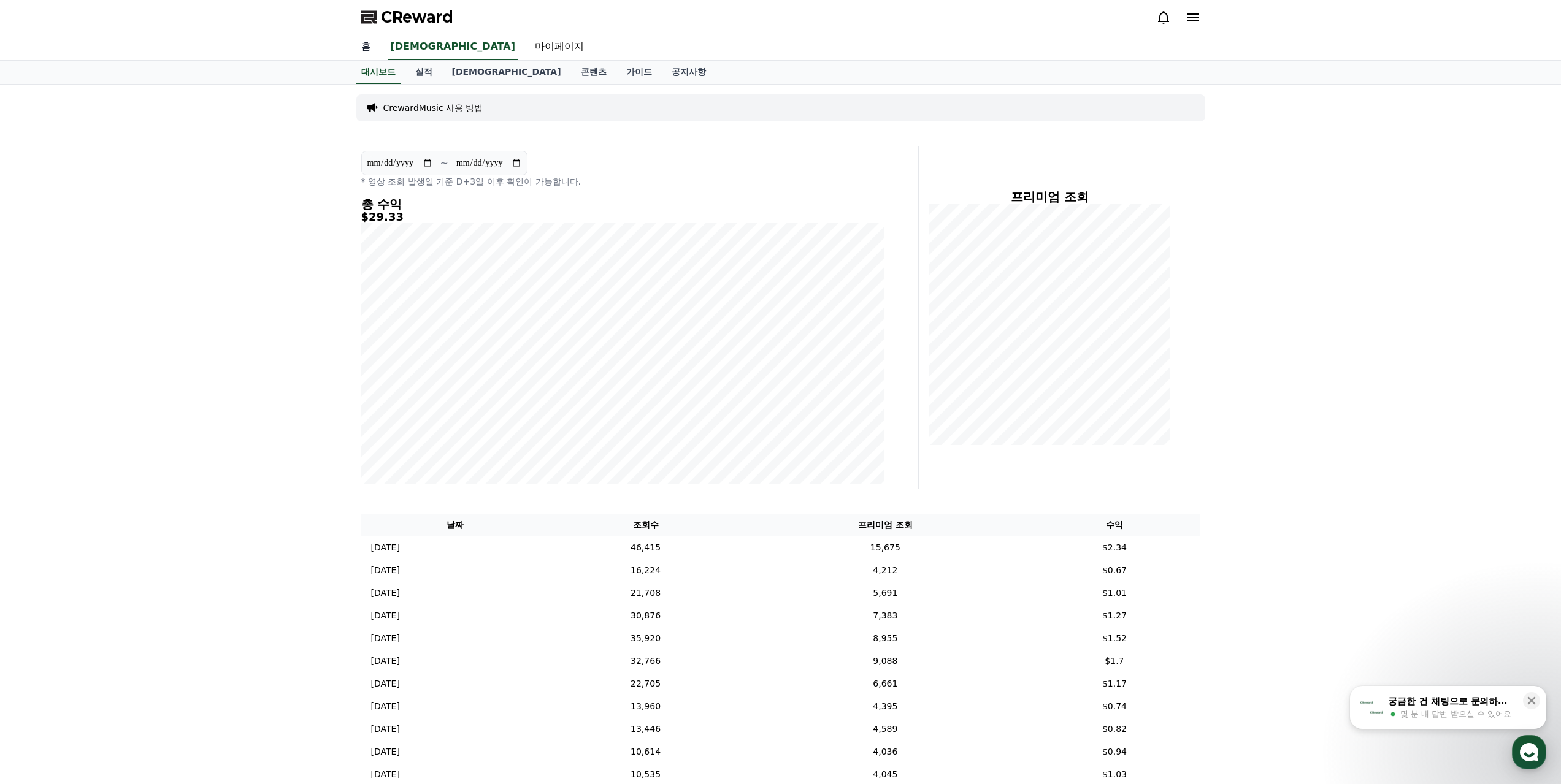
click at [373, 47] on link "홈" at bounding box center [366, 47] width 30 height 26
